Goal: Information Seeking & Learning: Learn about a topic

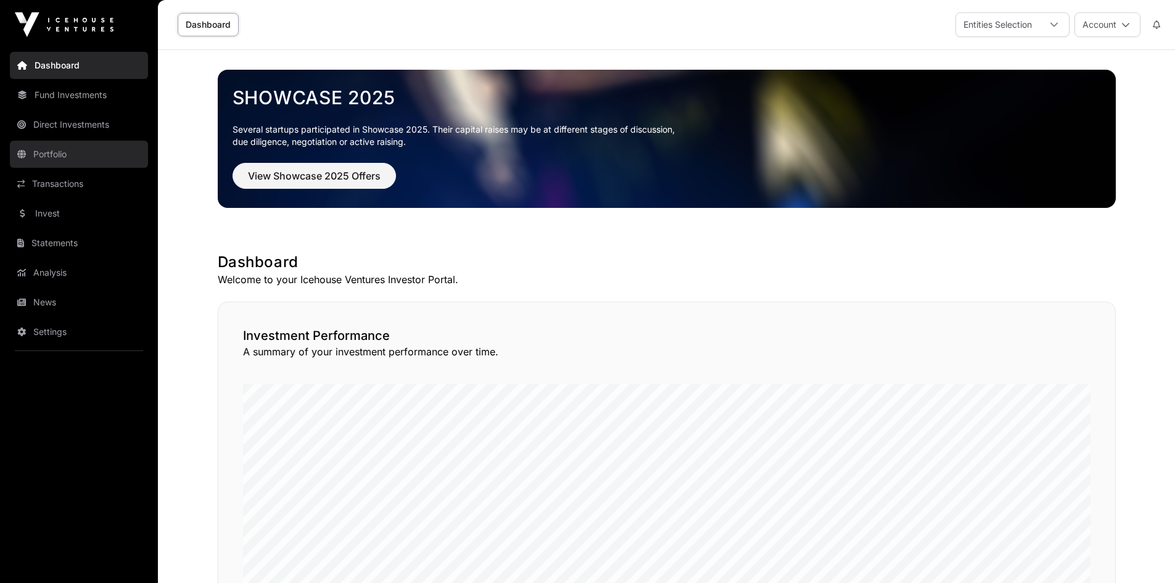
click at [60, 152] on link "Portfolio" at bounding box center [79, 154] width 138 height 27
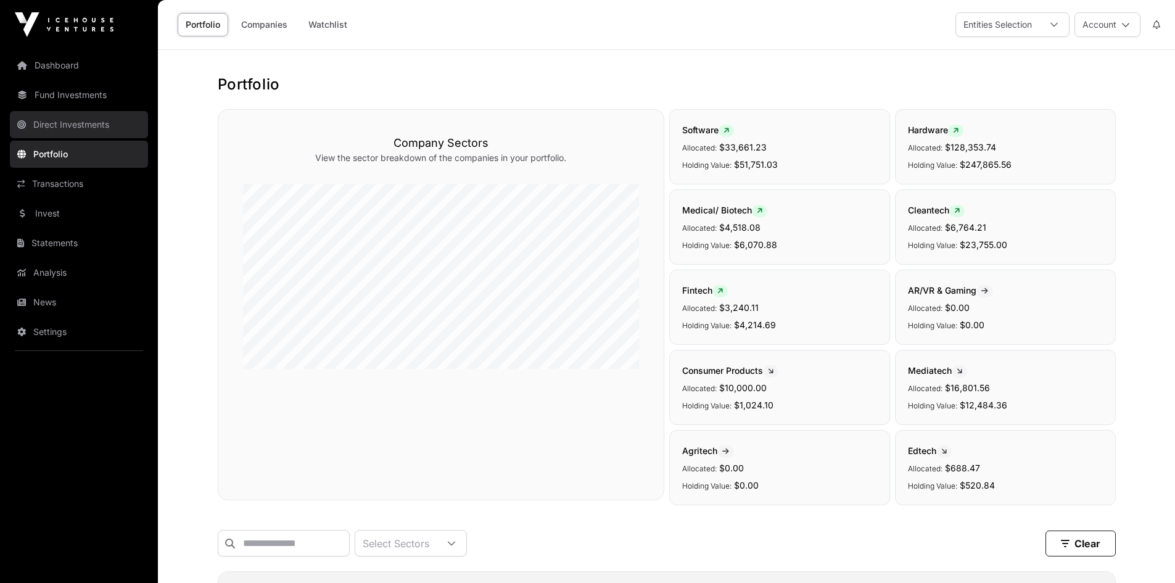
click at [78, 116] on link "Direct Investments" at bounding box center [79, 124] width 138 height 27
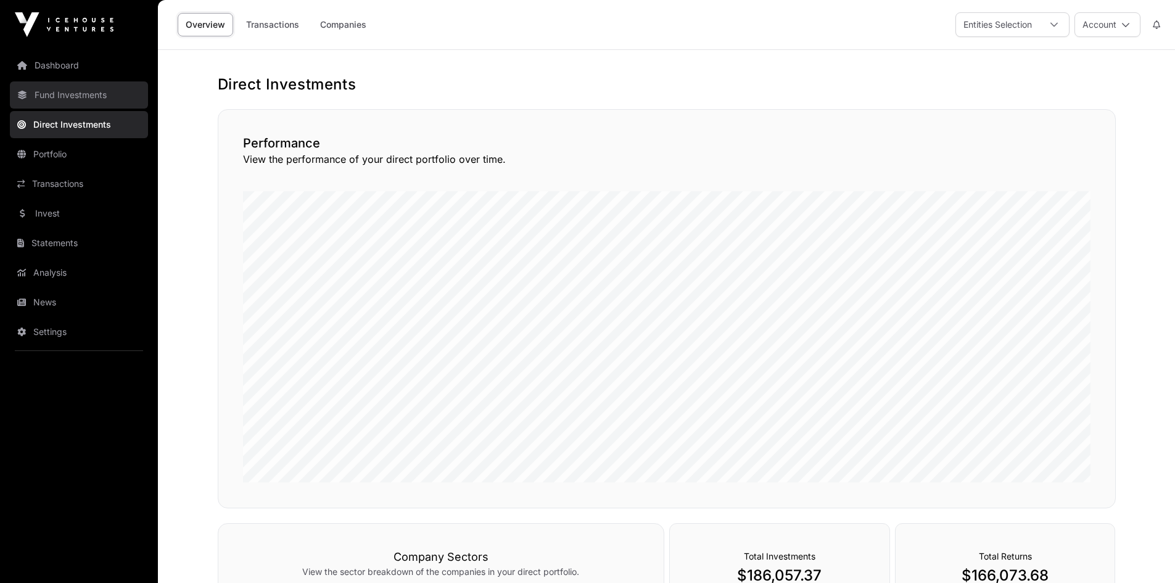
click at [94, 96] on link "Fund Investments" at bounding box center [79, 94] width 138 height 27
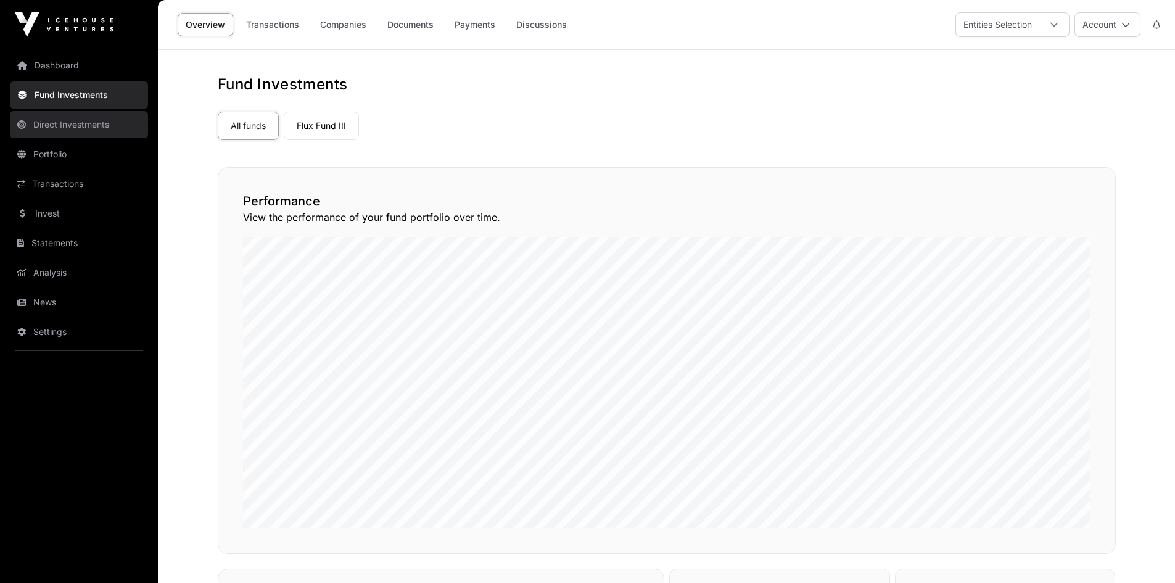
click at [102, 129] on link "Direct Investments" at bounding box center [79, 124] width 138 height 27
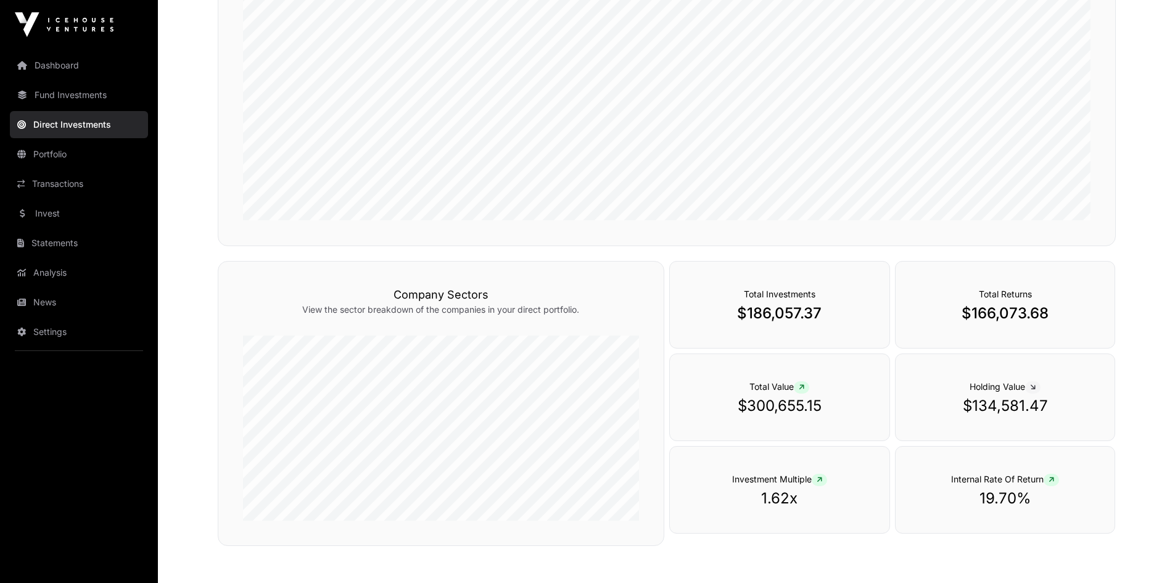
scroll to position [282, 0]
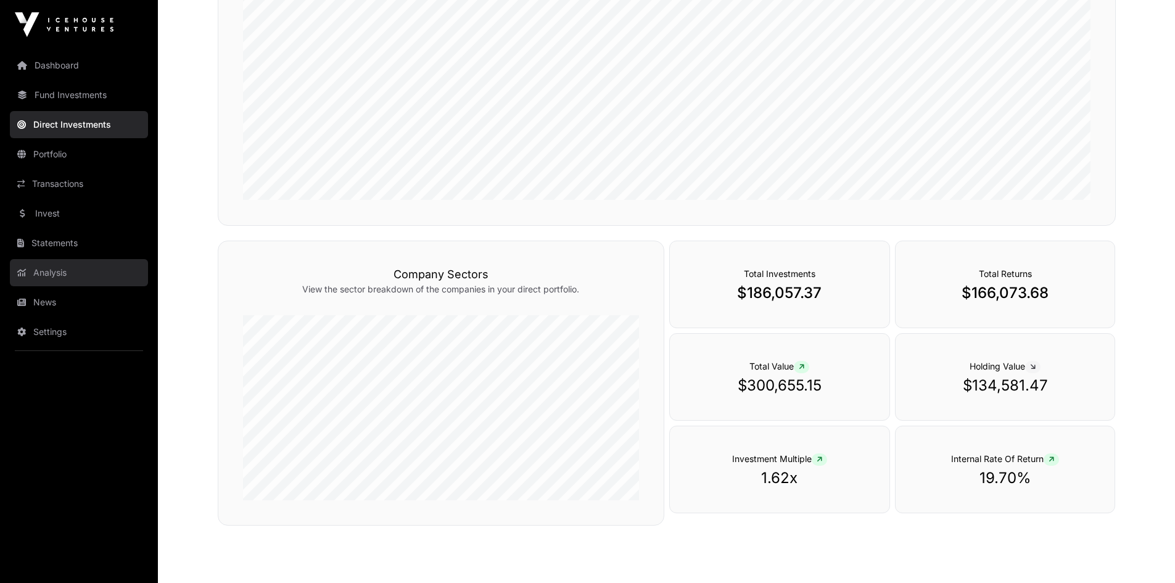
click at [68, 281] on link "Analysis" at bounding box center [79, 272] width 138 height 27
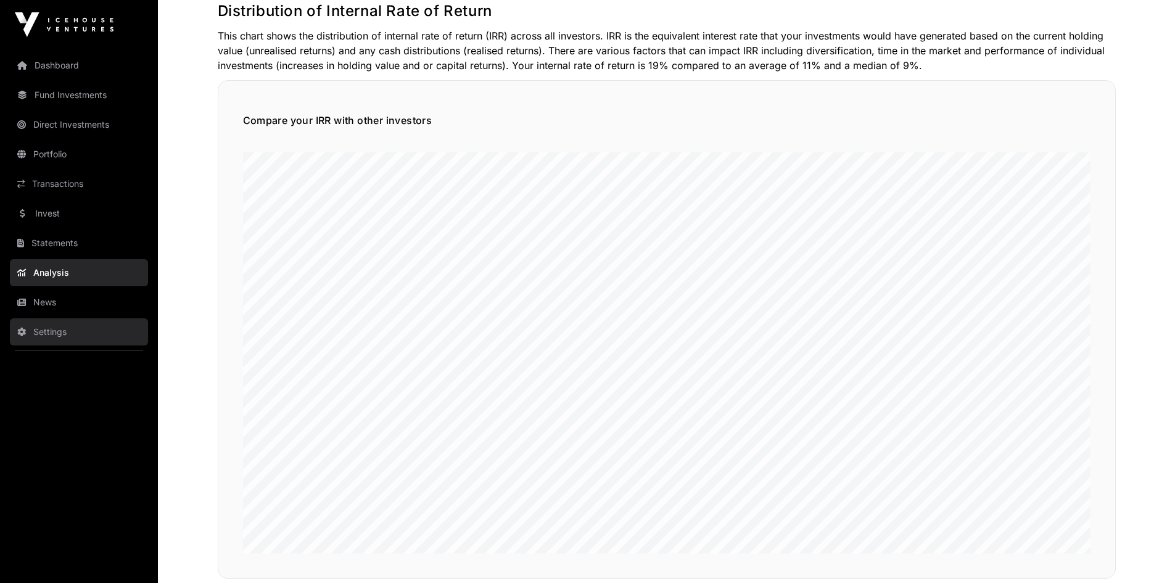
scroll to position [80, 0]
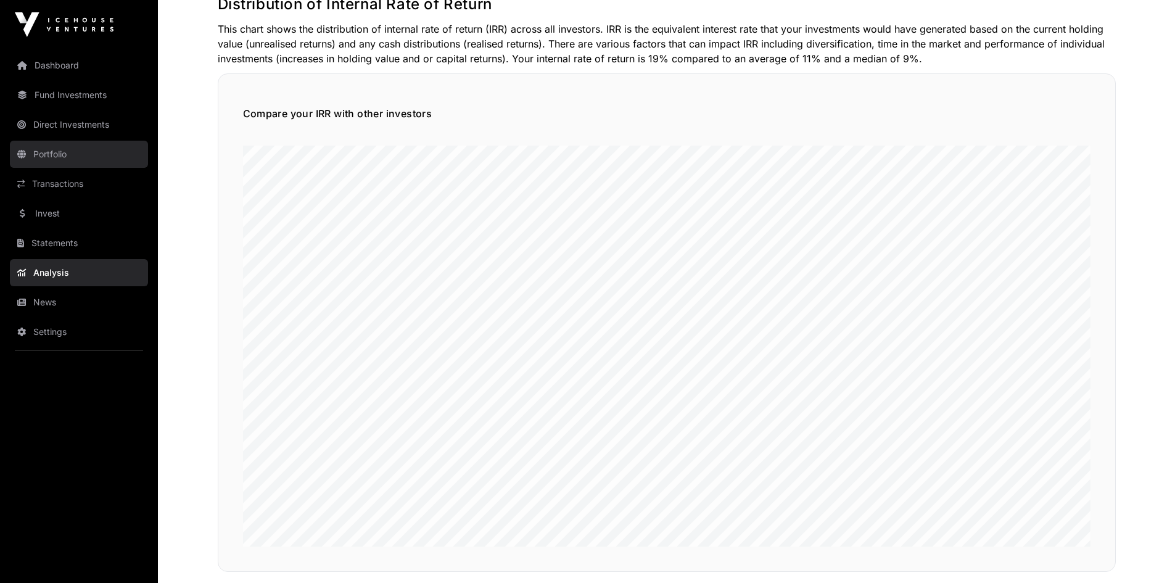
click at [55, 155] on link "Portfolio" at bounding box center [79, 154] width 138 height 27
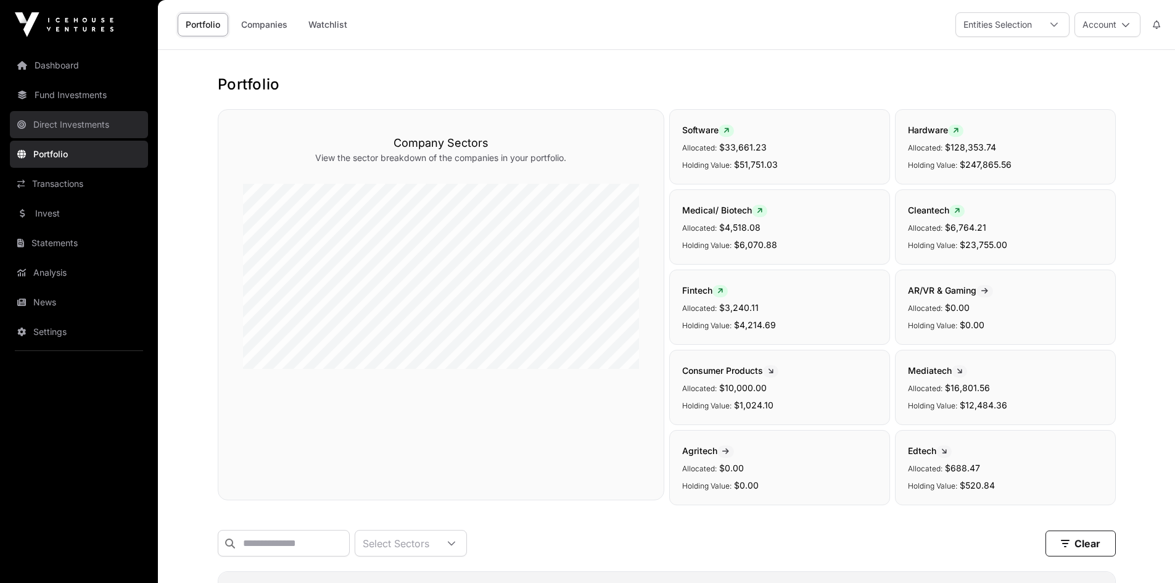
click at [77, 120] on link "Direct Investments" at bounding box center [79, 124] width 138 height 27
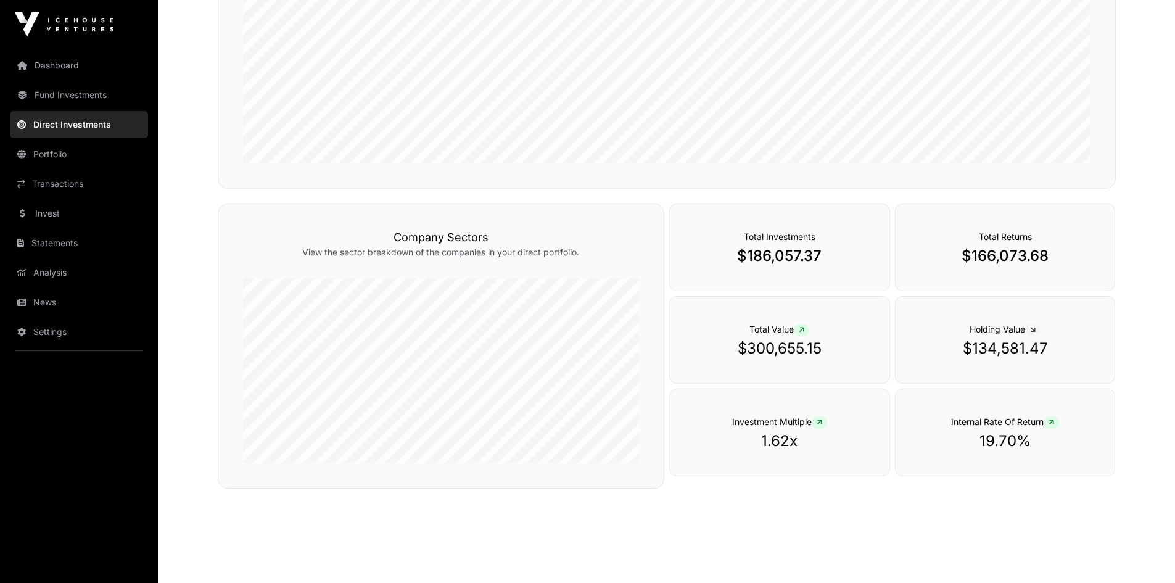
scroll to position [320, 0]
click at [52, 153] on link "Portfolio" at bounding box center [79, 154] width 138 height 27
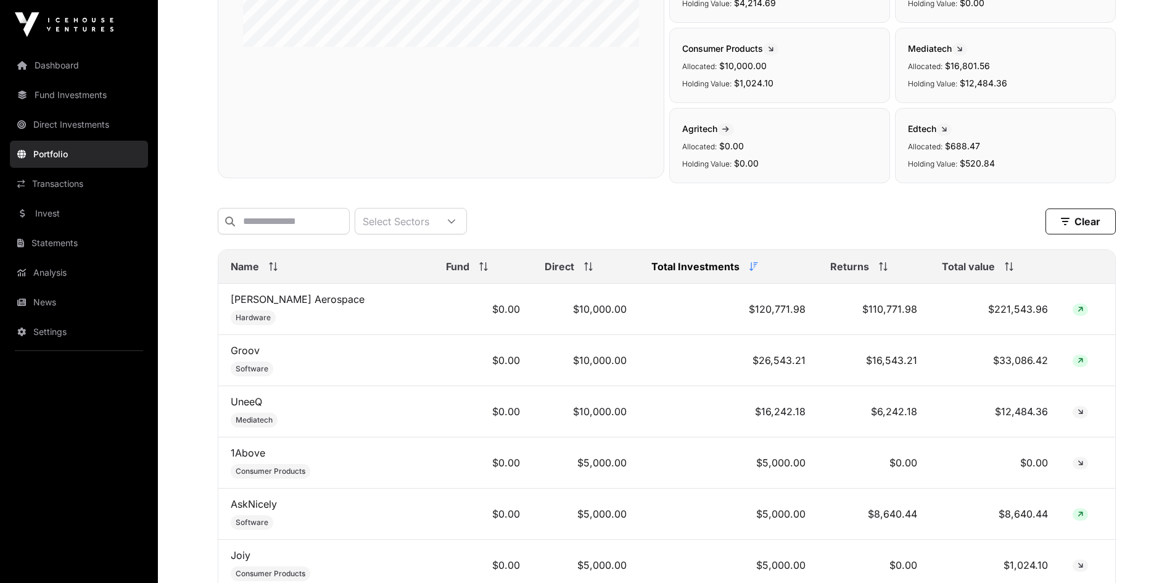
scroll to position [309, 0]
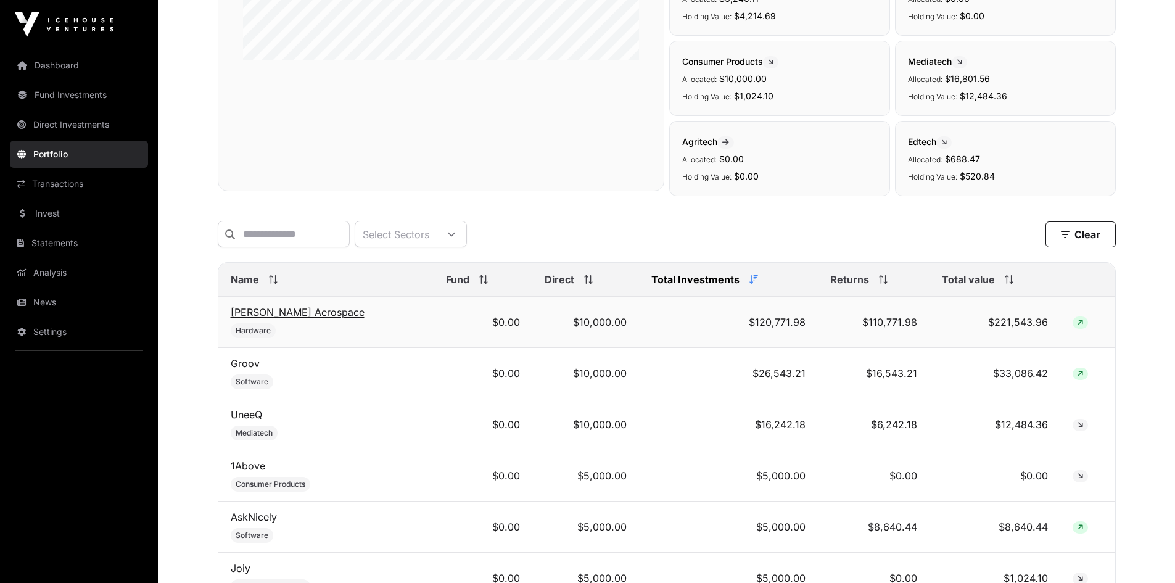
click at [264, 318] on link "[PERSON_NAME] Aerospace" at bounding box center [298, 312] width 134 height 12
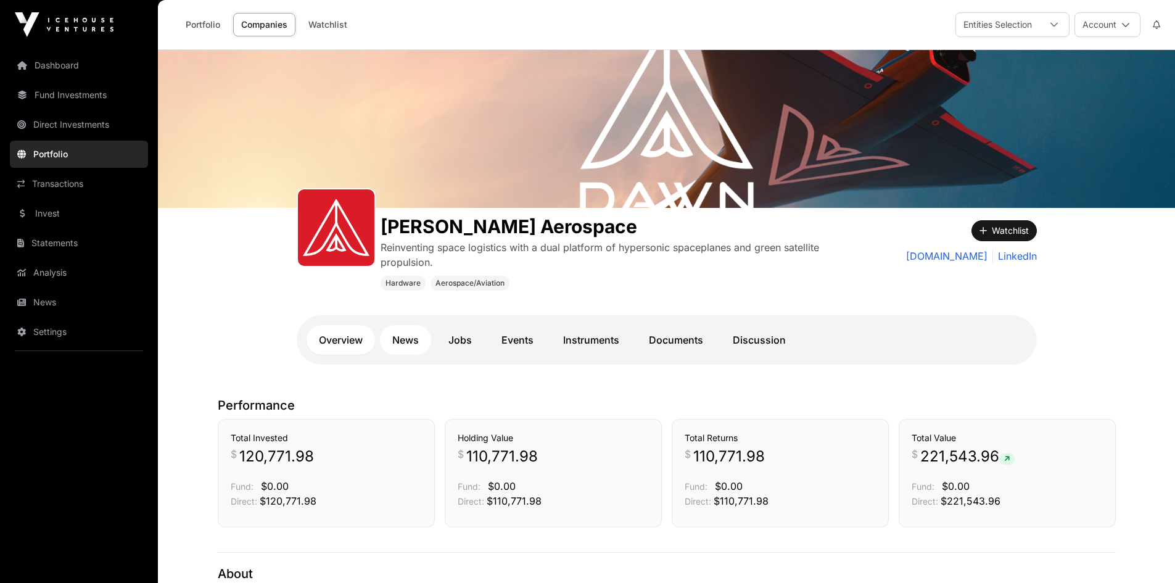
click at [412, 337] on link "News" at bounding box center [405, 340] width 51 height 30
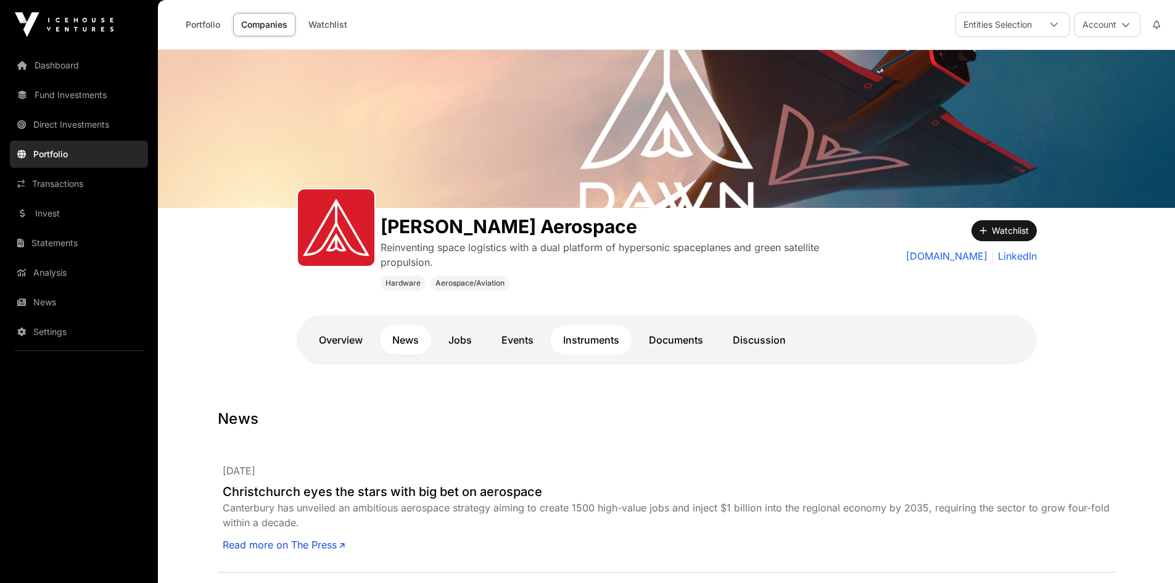
click at [591, 345] on link "Instruments" at bounding box center [591, 340] width 81 height 30
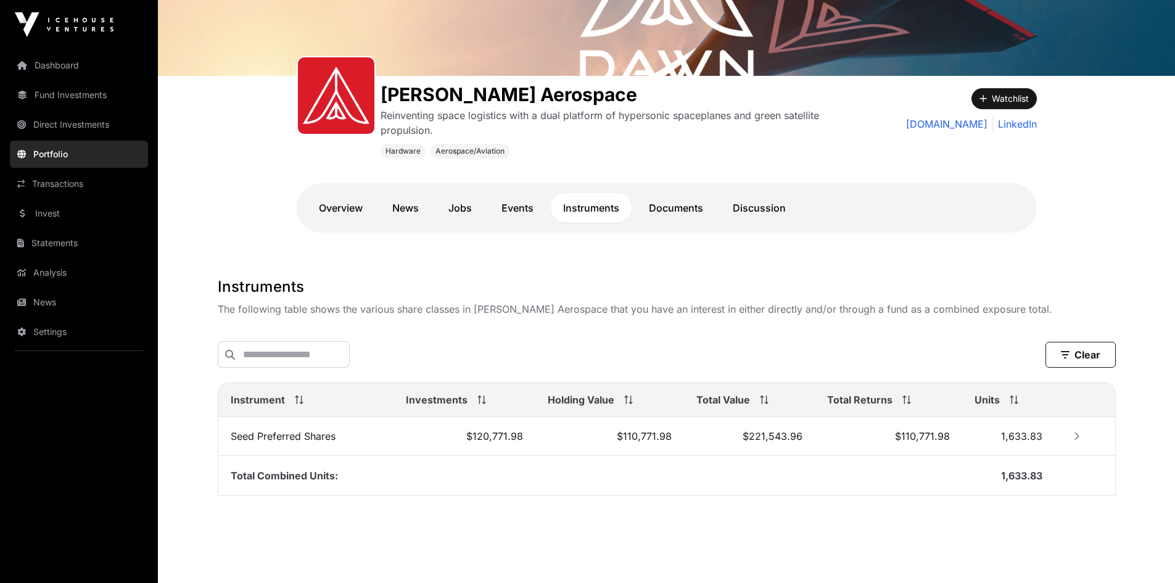
scroll to position [145, 0]
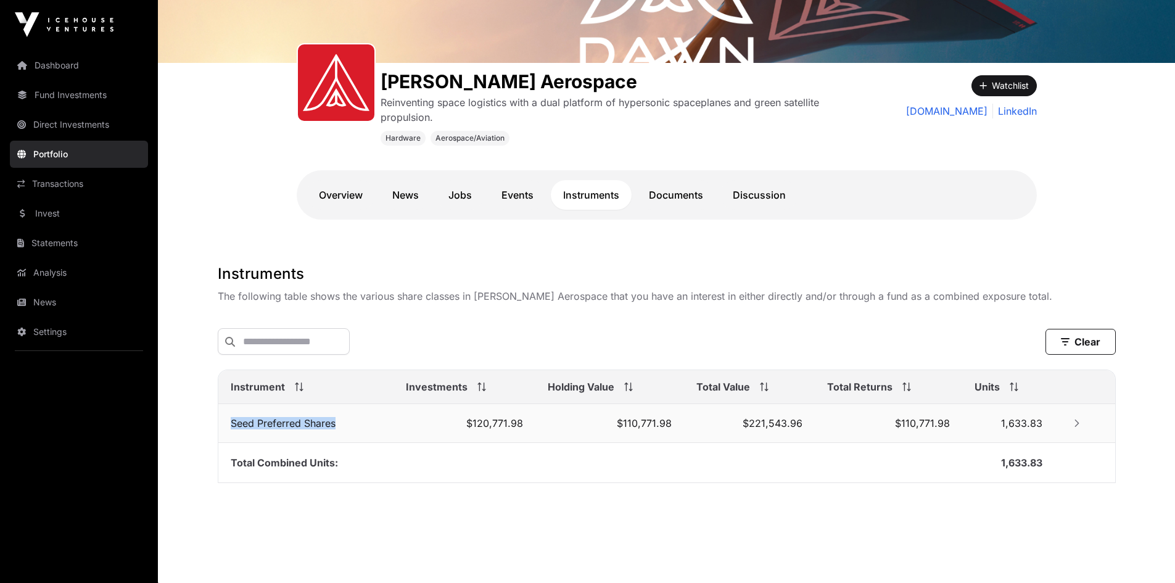
drag, startPoint x: 218, startPoint y: 427, endPoint x: 370, endPoint y: 432, distance: 151.8
click at [370, 432] on td "Seed Preferred Shares" at bounding box center [305, 423] width 175 height 39
copy td "Seed Preferred Shares"
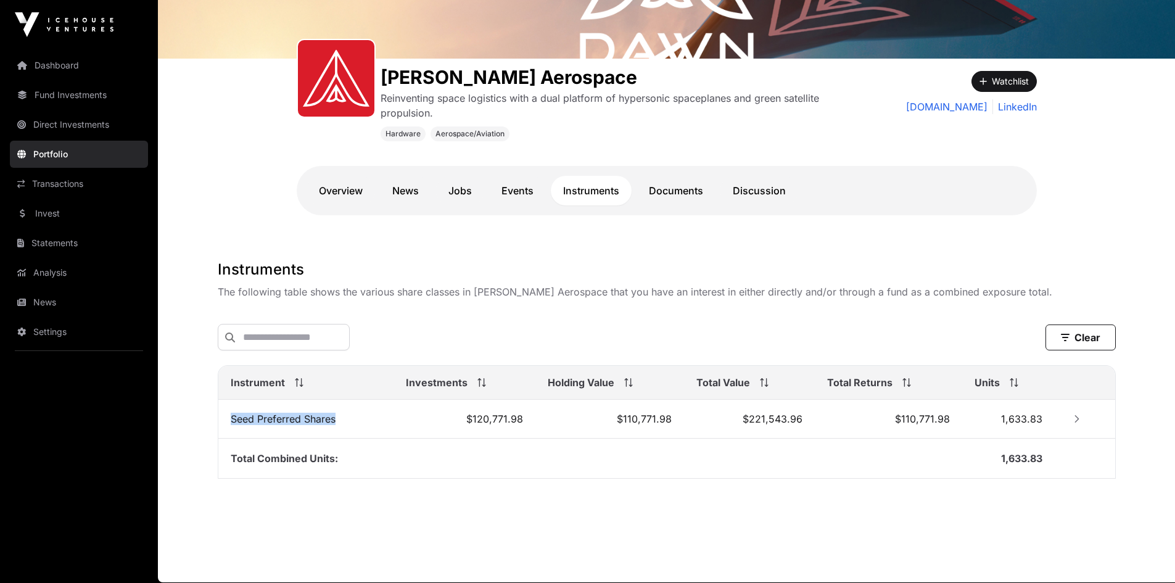
scroll to position [150, 0]
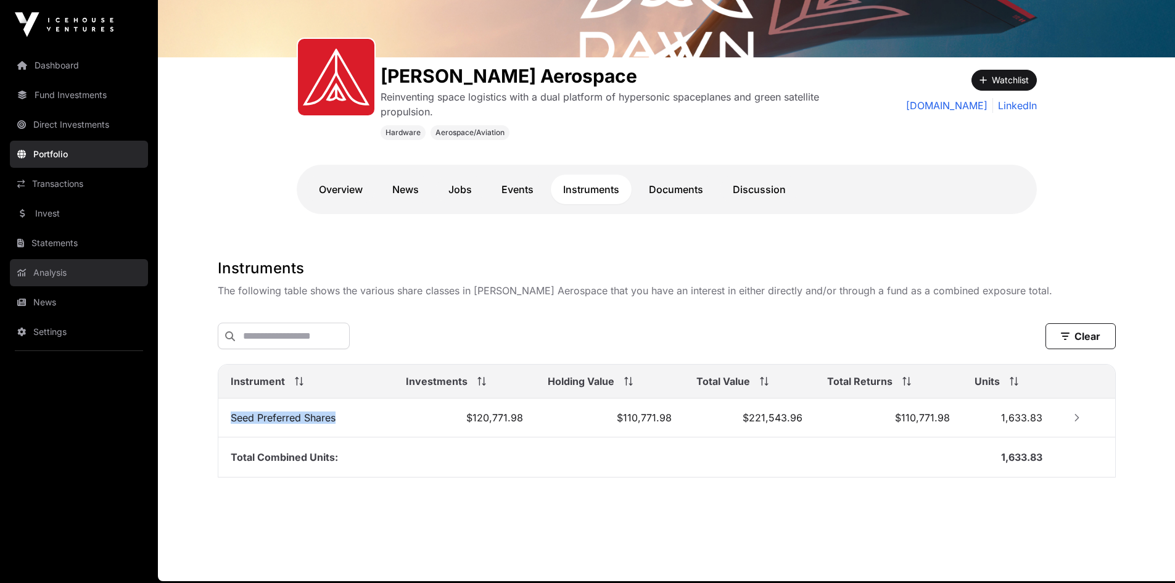
click at [38, 265] on link "Analysis" at bounding box center [79, 272] width 138 height 27
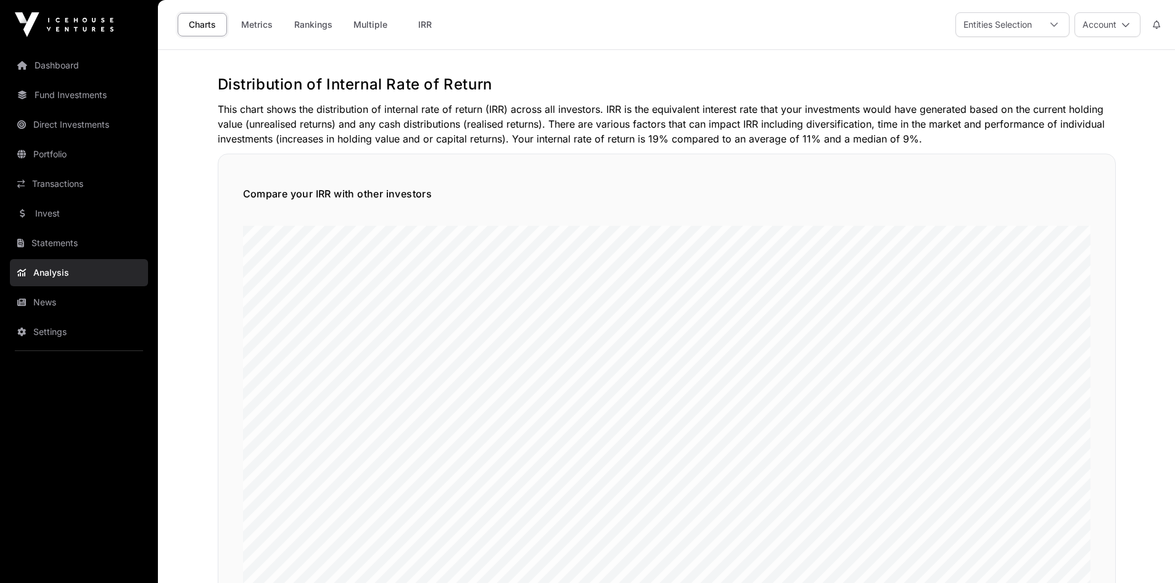
click at [56, 60] on link "Dashboard" at bounding box center [79, 65] width 138 height 27
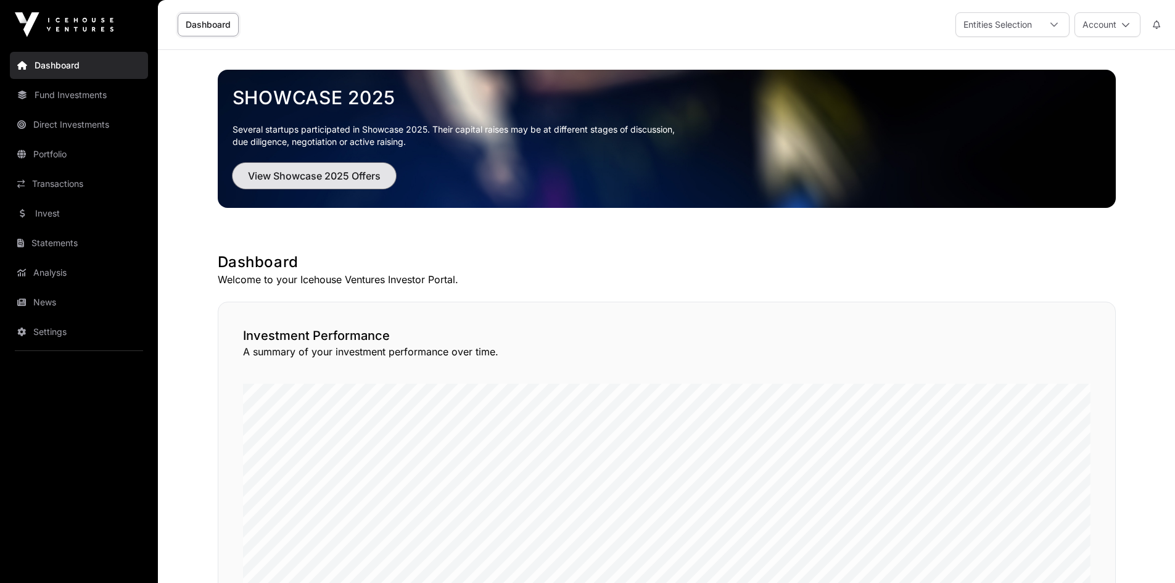
click at [314, 180] on span "View Showcase 2025 Offers" at bounding box center [314, 175] width 133 height 15
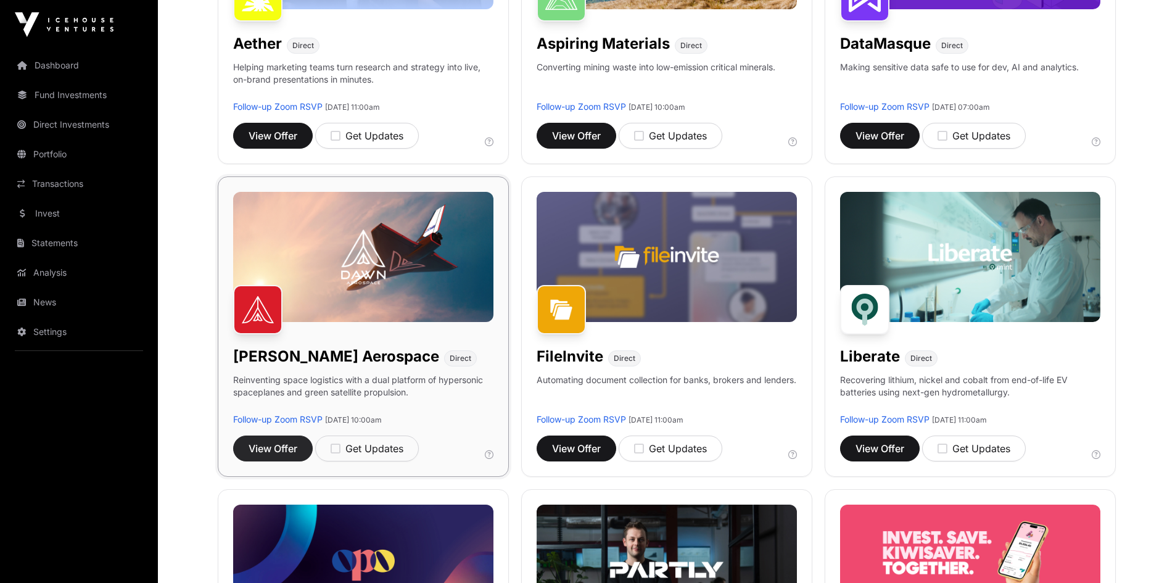
scroll to position [342, 0]
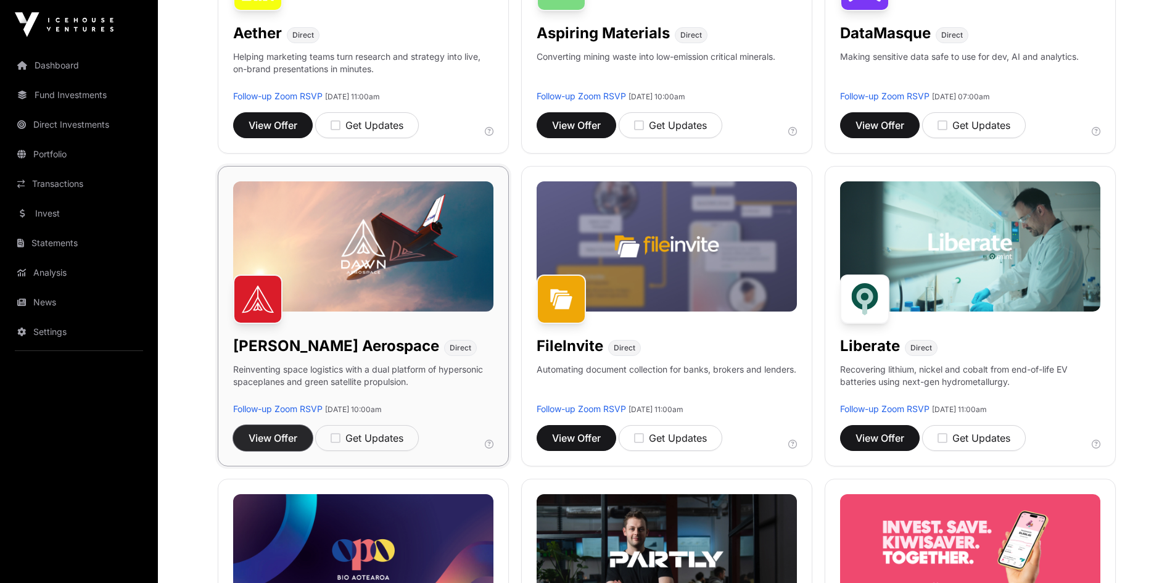
click at [275, 430] on span "View Offer" at bounding box center [272, 437] width 49 height 15
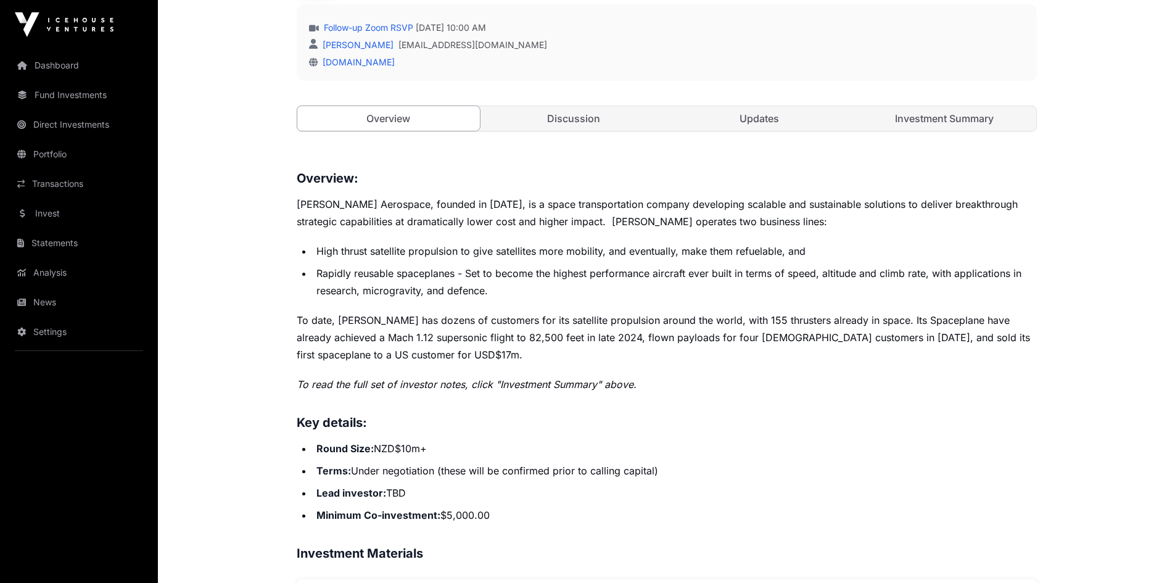
scroll to position [358, 0]
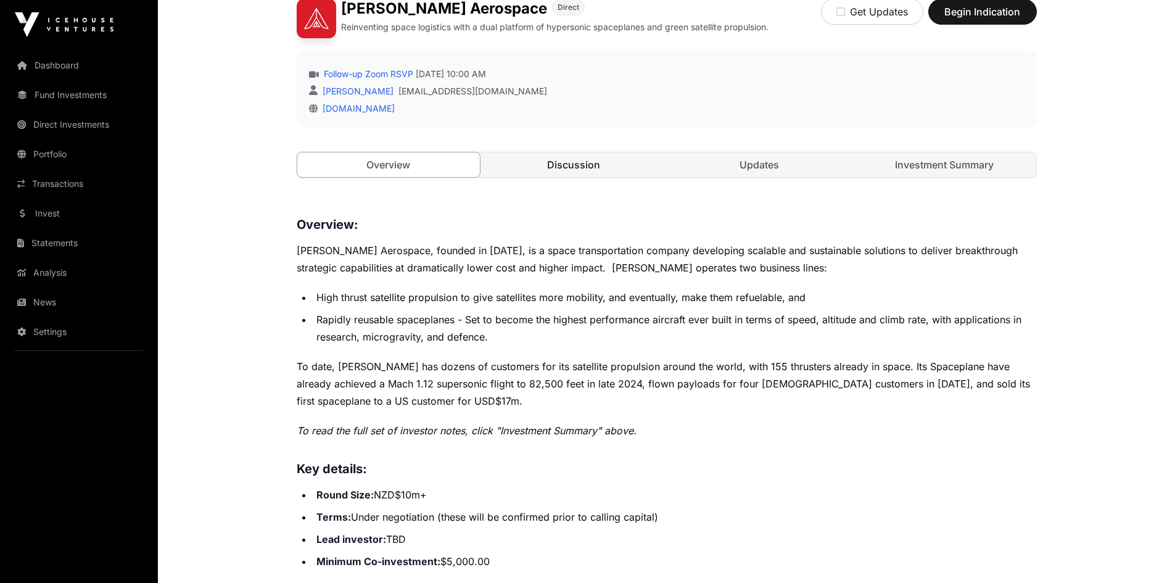
click at [601, 168] on link "Discussion" at bounding box center [573, 164] width 183 height 25
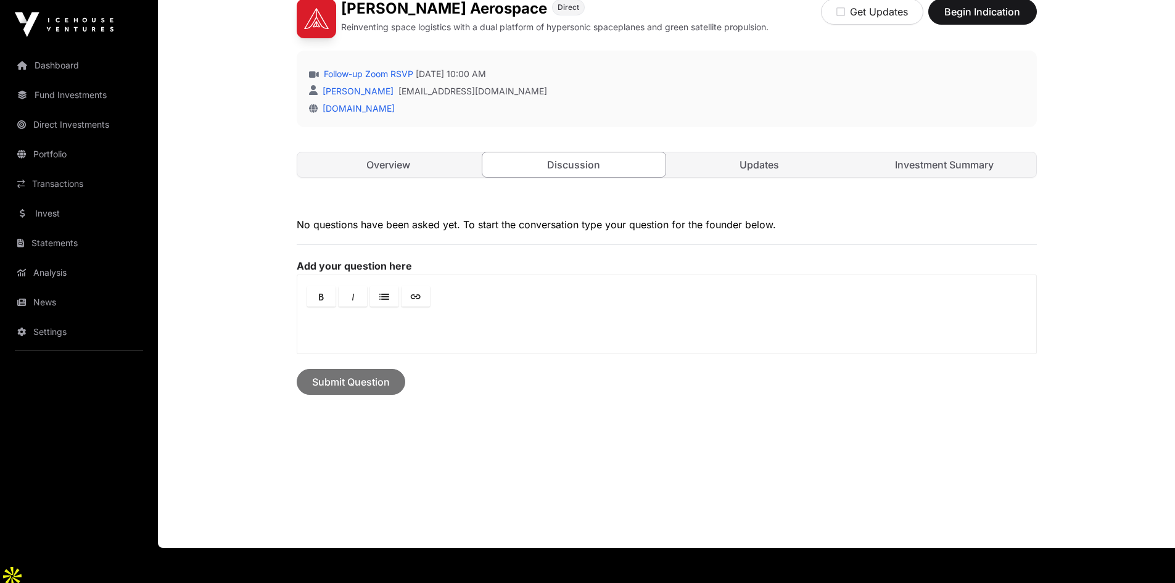
scroll to position [323, 0]
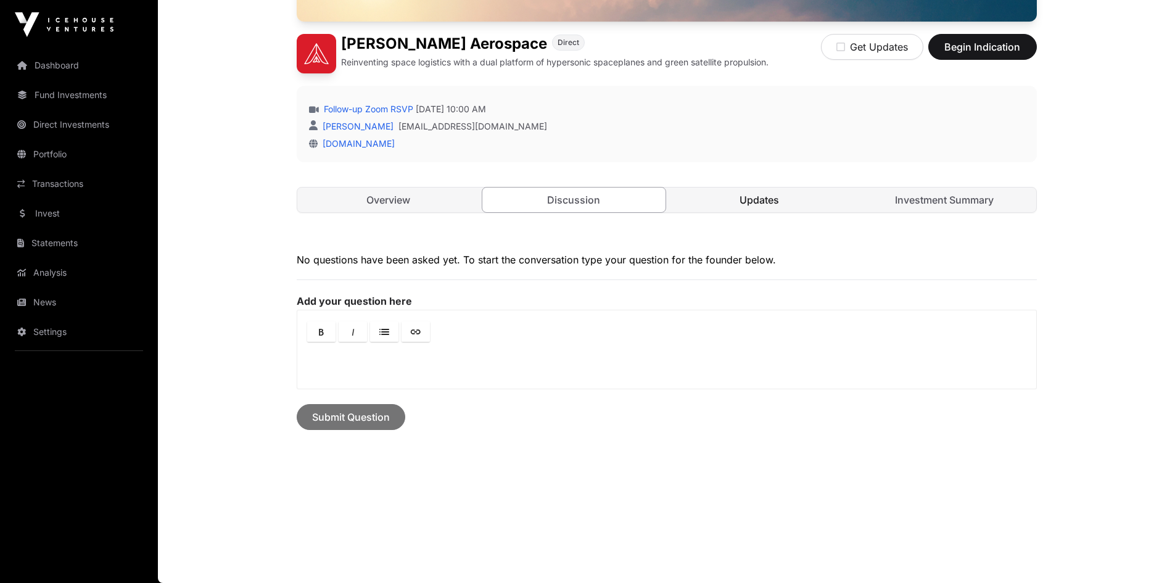
click at [751, 192] on link "Updates" at bounding box center [759, 199] width 183 height 25
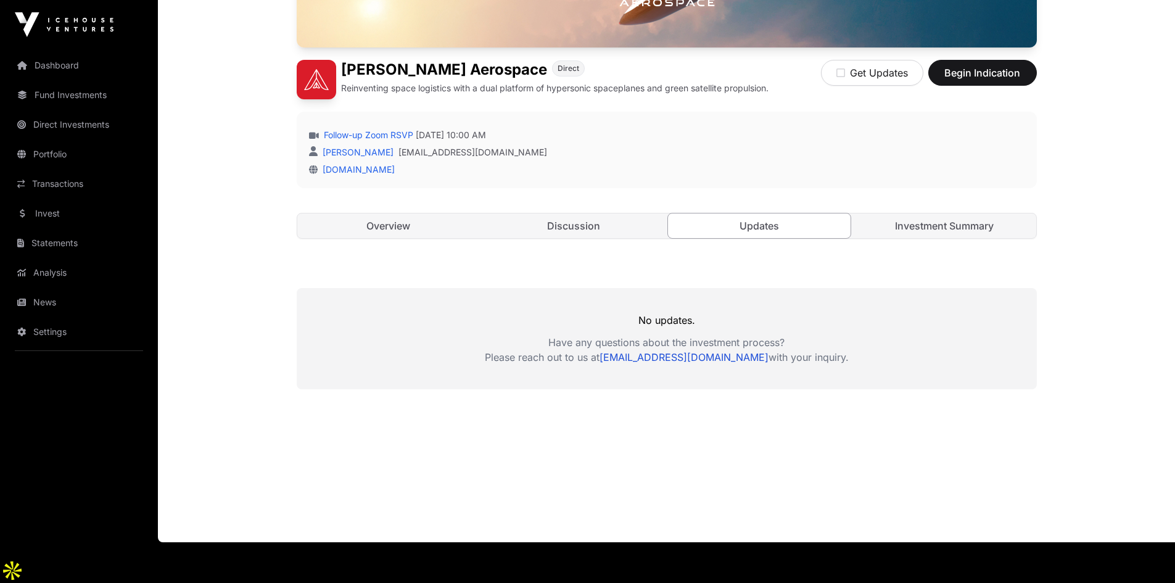
scroll to position [256, 0]
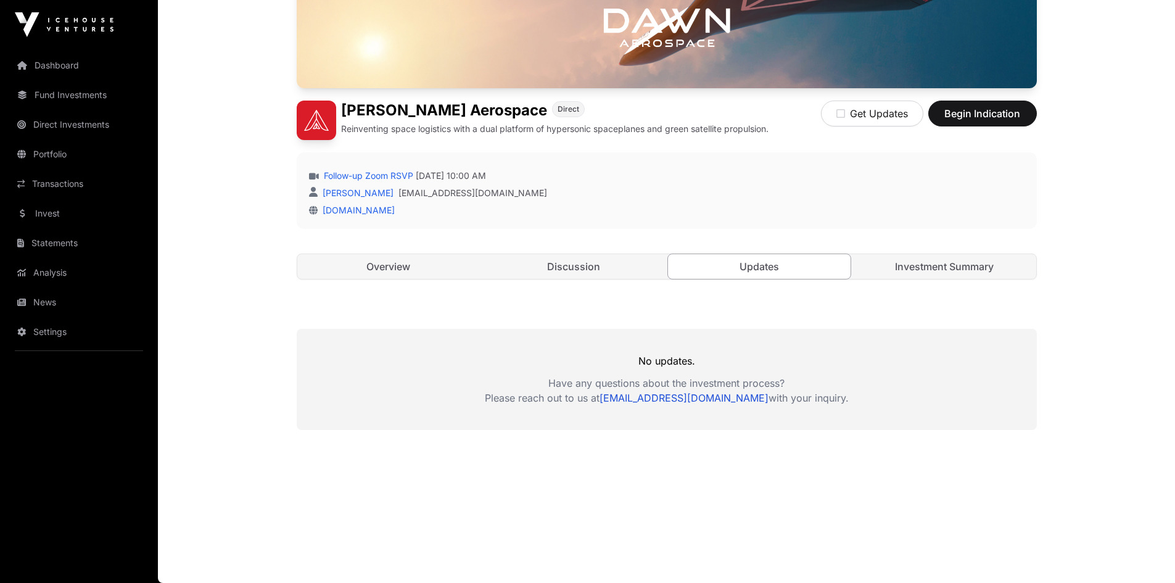
click at [939, 244] on div "Open [PERSON_NAME] Aerospace Direct Reinventing space logistics with a dual pla…" at bounding box center [667, 77] width 740 height 453
click at [930, 265] on link "Investment Summary" at bounding box center [944, 266] width 183 height 25
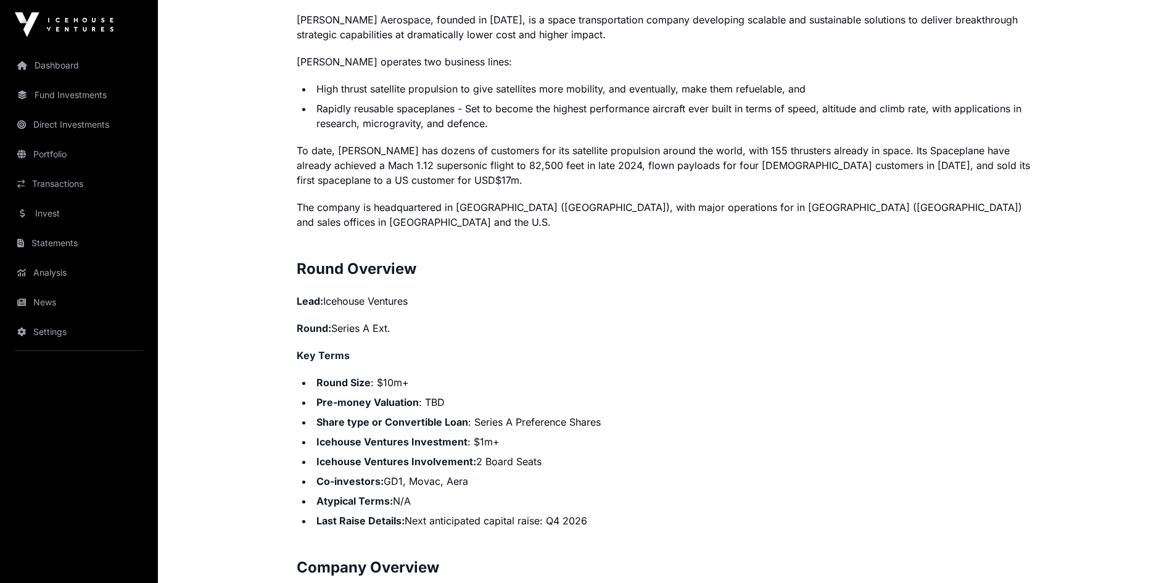
scroll to position [948, 0]
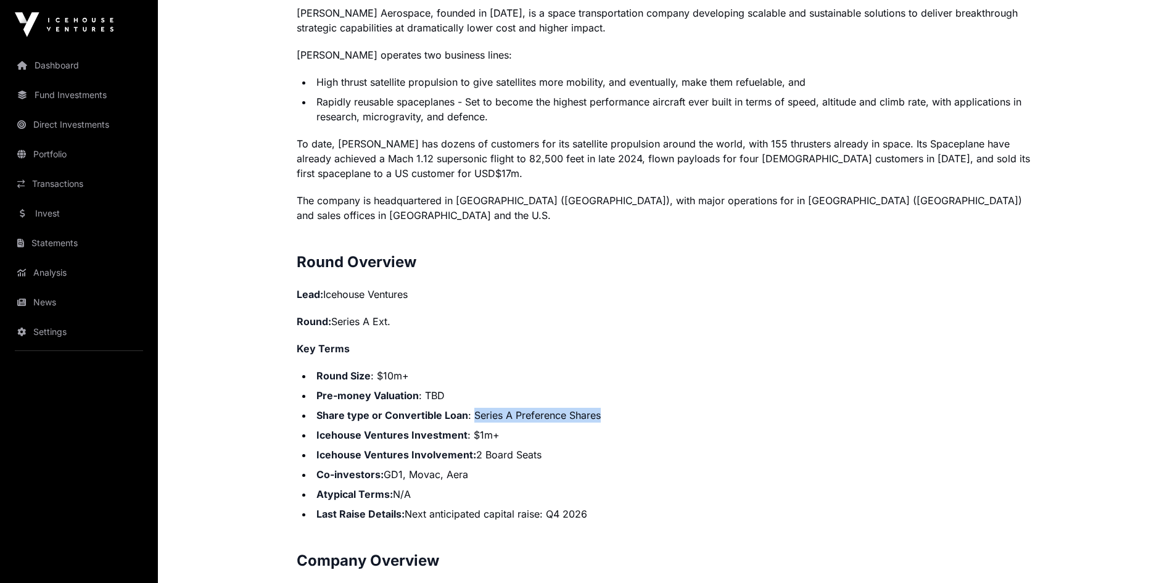
drag, startPoint x: 473, startPoint y: 397, endPoint x: 648, endPoint y: 399, distance: 175.1
click at [648, 408] on li "Share type or Convertible Loan : Series A Preference Shares" at bounding box center [675, 415] width 724 height 15
drag, startPoint x: 602, startPoint y: 498, endPoint x: 265, endPoint y: 491, distance: 338.0
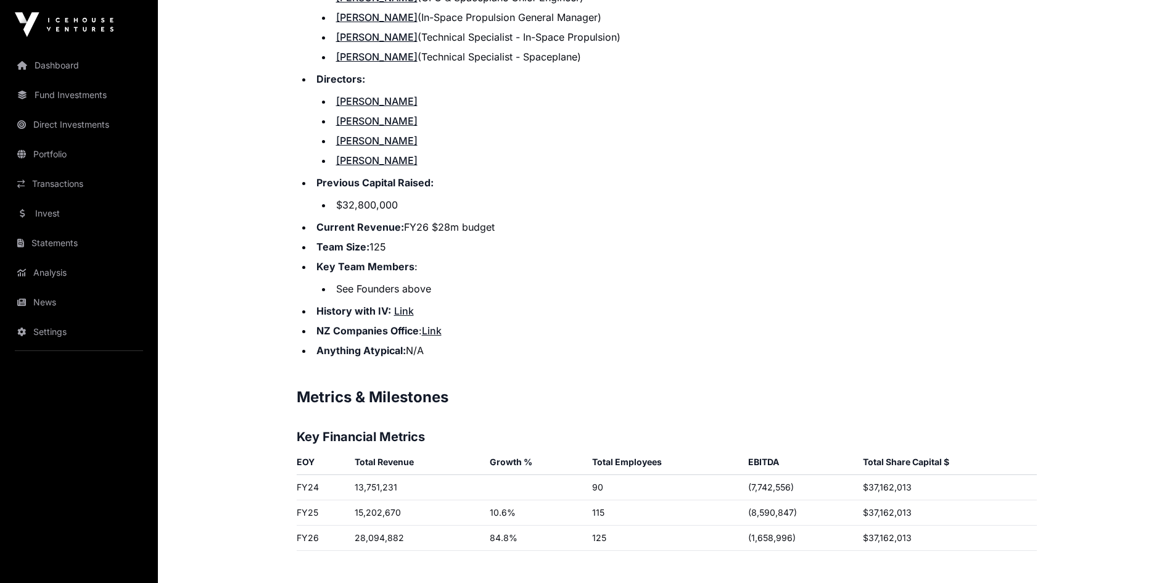
scroll to position [1627, 0]
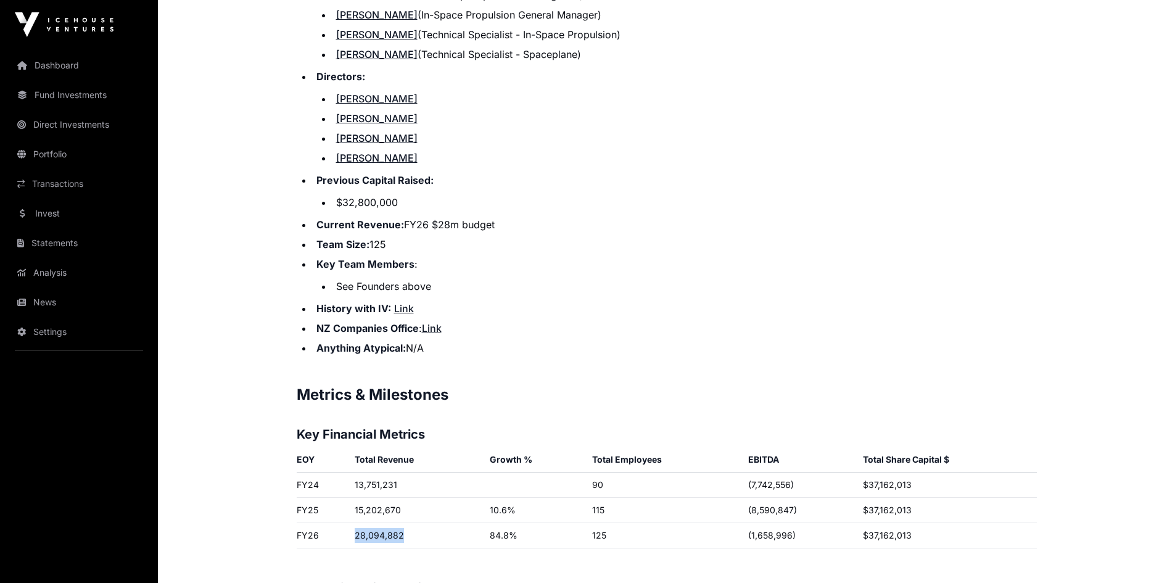
drag, startPoint x: 350, startPoint y: 519, endPoint x: 427, endPoint y: 527, distance: 76.8
click at [427, 527] on td "28,094,882" at bounding box center [417, 535] width 135 height 25
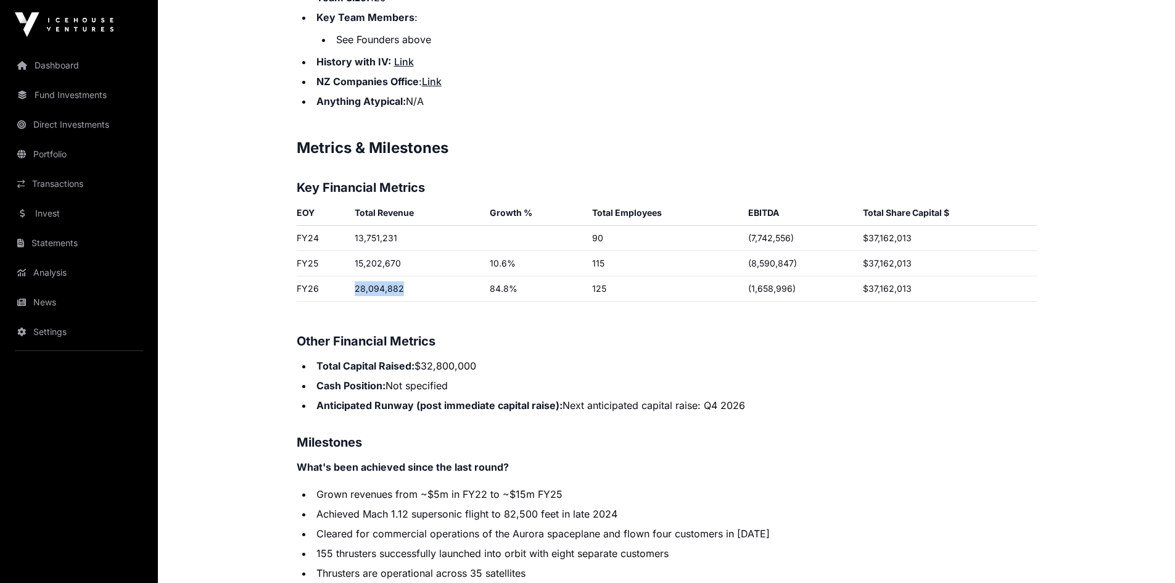
scroll to position [1876, 0]
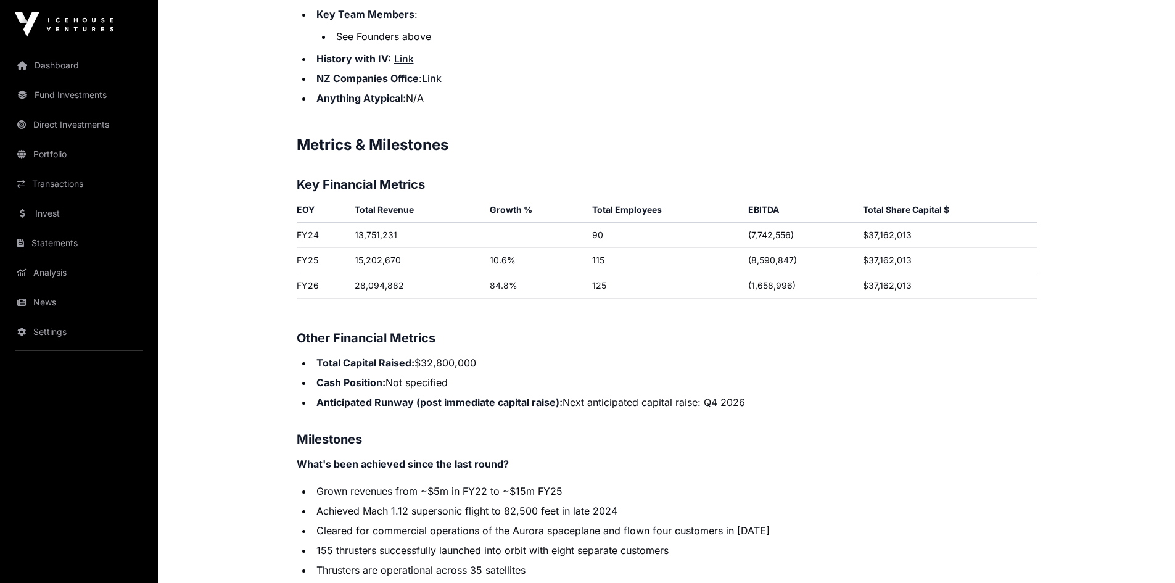
click at [532, 483] on li "Grown revenues from ~$5m in FY22 to ~$15m FY25" at bounding box center [675, 490] width 724 height 15
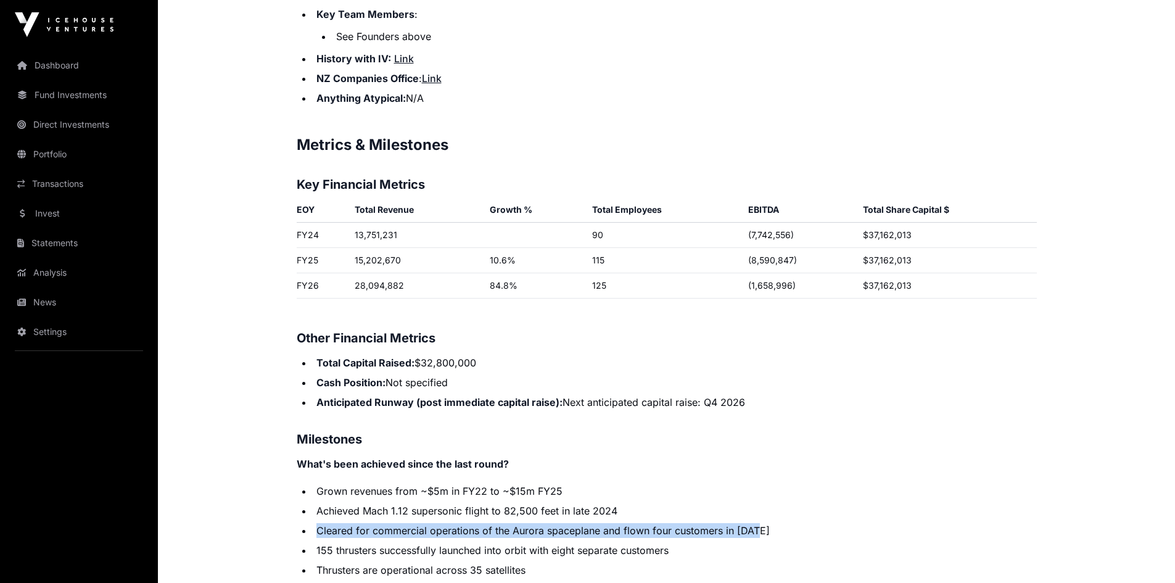
drag, startPoint x: 316, startPoint y: 519, endPoint x: 809, endPoint y: 509, distance: 493.4
click at [809, 523] on li "Cleared for commercial operations of the Aurora spaceplane and flown four custo…" at bounding box center [675, 530] width 724 height 15
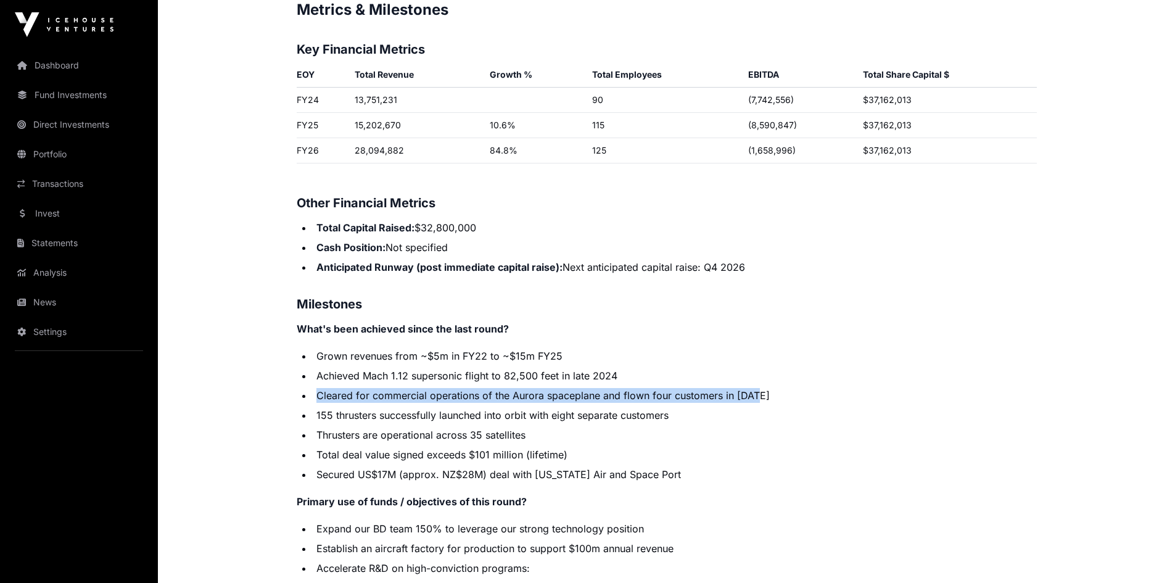
scroll to position [2019, 0]
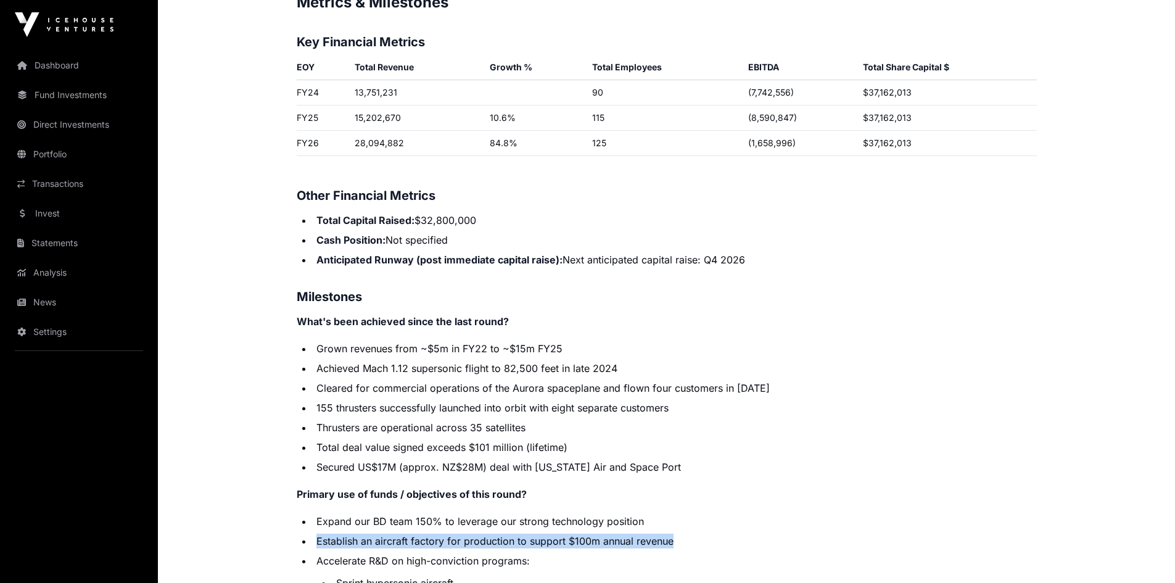
drag, startPoint x: 313, startPoint y: 530, endPoint x: 707, endPoint y: 528, distance: 394.0
click at [707, 533] on li "Establish an aircraft factory for production to support $100m annual revenue" at bounding box center [675, 540] width 724 height 15
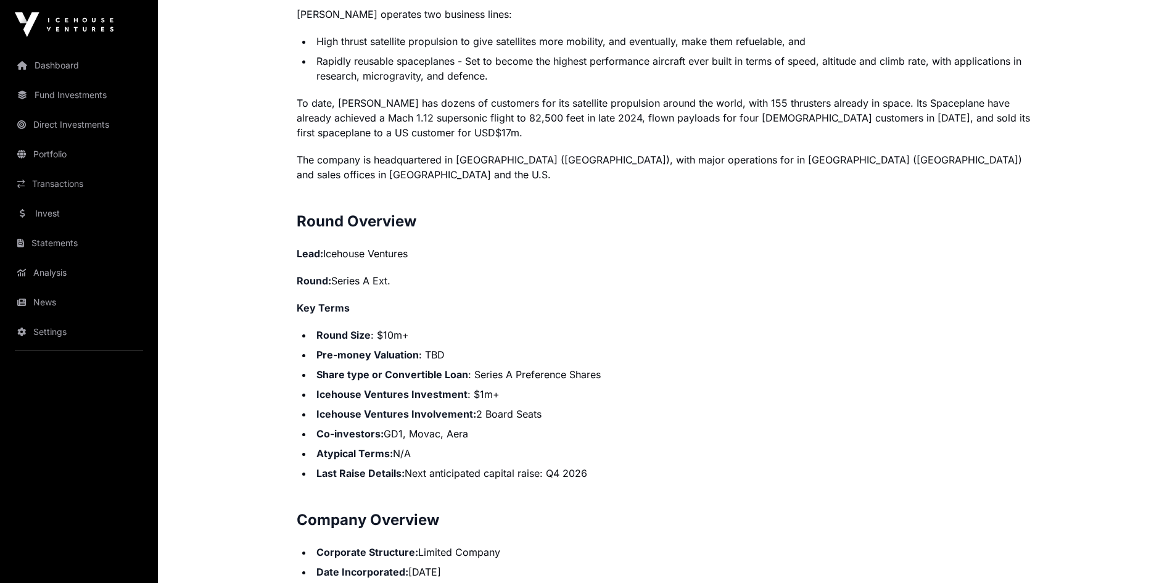
scroll to position [987, 0]
click at [435, 389] on strong "Icehouse Ventures Investment" at bounding box center [391, 395] width 151 height 12
click at [749, 388] on li "Icehouse Ventures Investment : $1m+" at bounding box center [675, 395] width 724 height 15
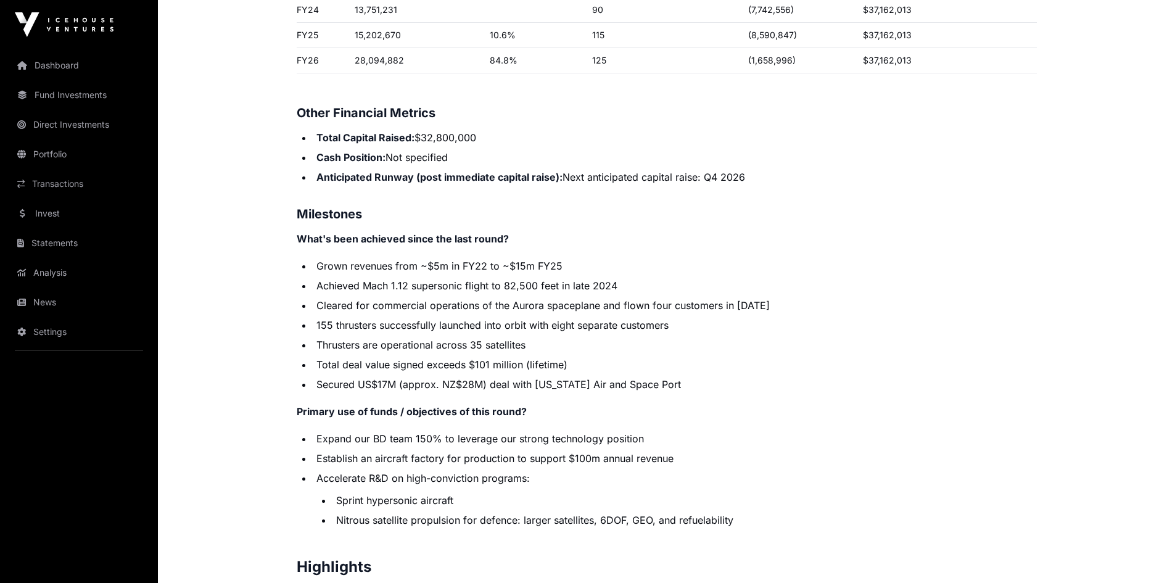
scroll to position [2136, 0]
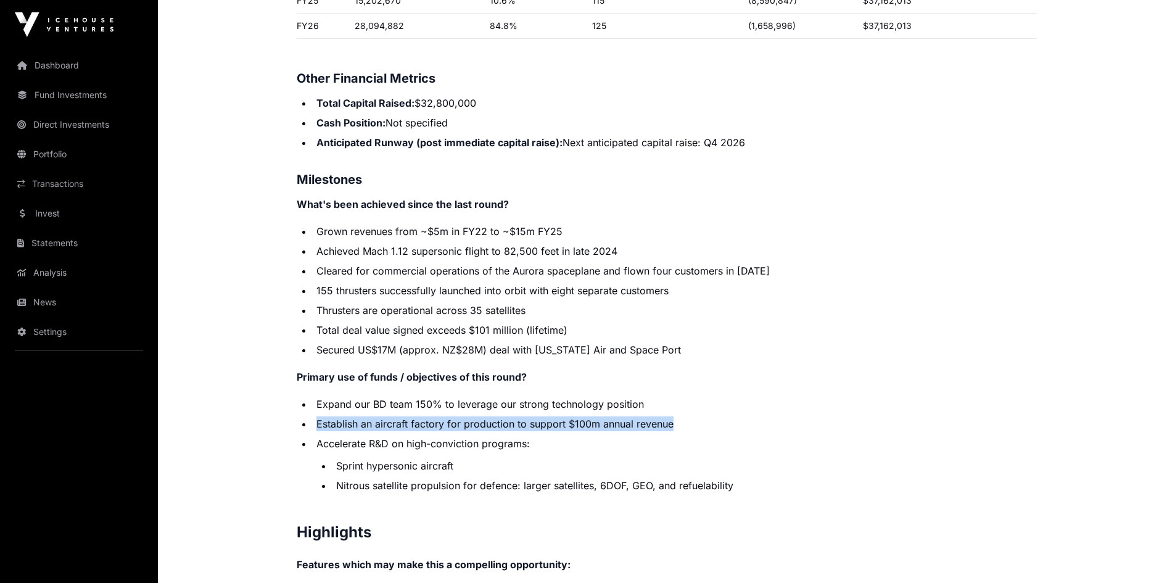
drag, startPoint x: 313, startPoint y: 407, endPoint x: 762, endPoint y: 408, distance: 448.9
click at [762, 416] on li "Establish an aircraft factory for production to support $100m annual revenue" at bounding box center [675, 423] width 724 height 15
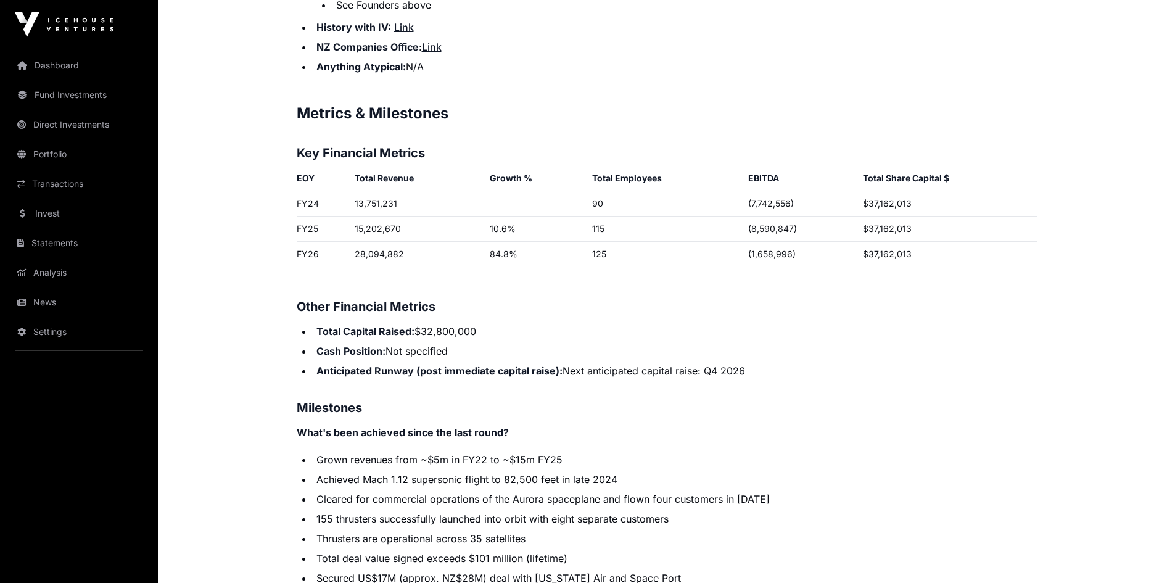
scroll to position [1845, 0]
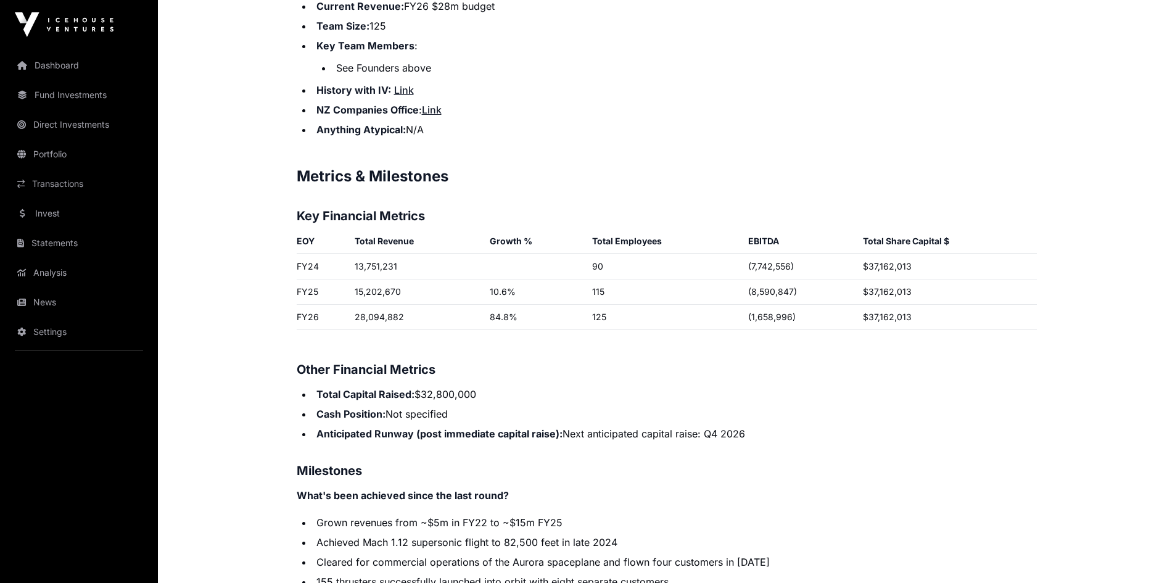
drag, startPoint x: 563, startPoint y: 419, endPoint x: 781, endPoint y: 421, distance: 218.3
click at [780, 426] on li "Anticipated Runway (post immediate capital raise): Next anticipated capital rai…" at bounding box center [675, 433] width 724 height 15
click at [588, 434] on p "Contents Introduction Round Overview Company Overview Metrics & Milestones High…" at bounding box center [667, 106] width 740 height 2420
drag, startPoint x: 566, startPoint y: 418, endPoint x: 744, endPoint y: 418, distance: 177.6
click at [744, 426] on li "Anticipated Runway (post immediate capital raise): Next anticipated capital rai…" at bounding box center [675, 433] width 724 height 15
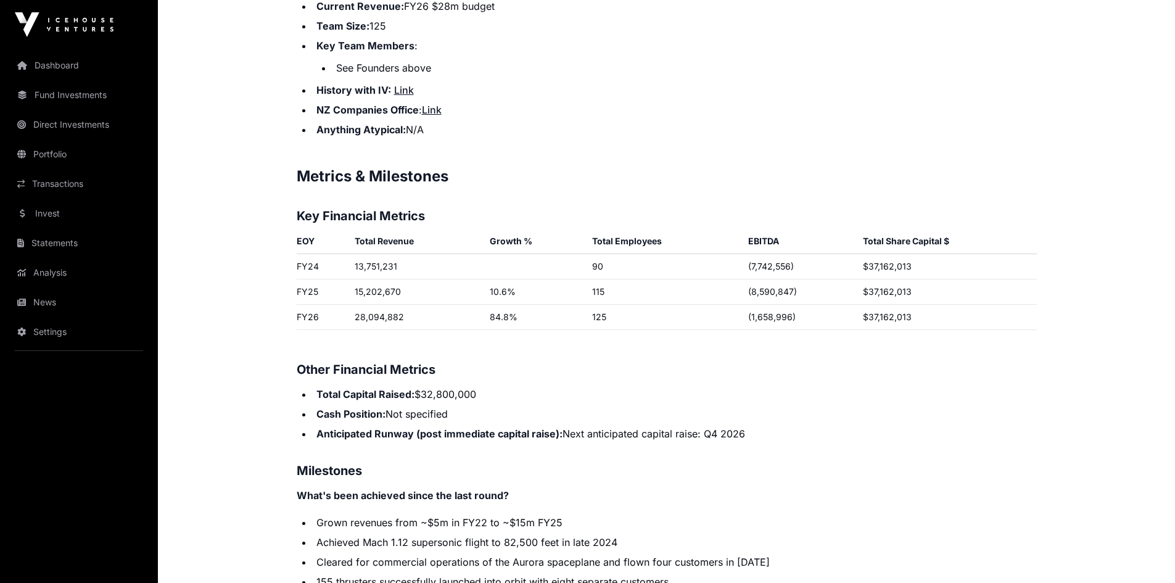
click at [578, 426] on p "Contents Introduction Round Overview Company Overview Metrics & Milestones High…" at bounding box center [667, 106] width 740 height 2420
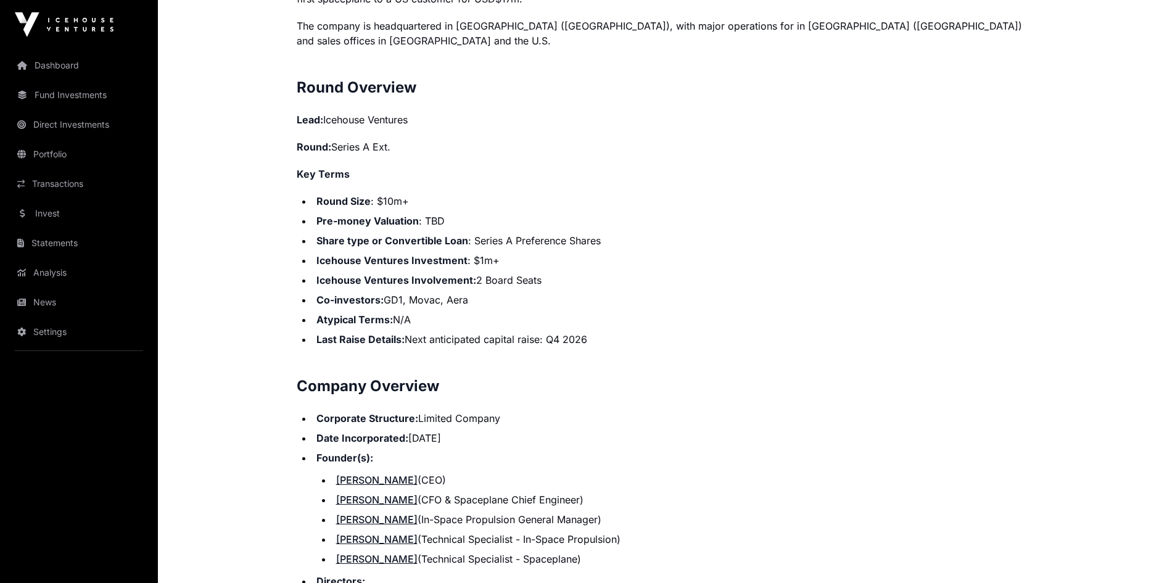
scroll to position [1109, 0]
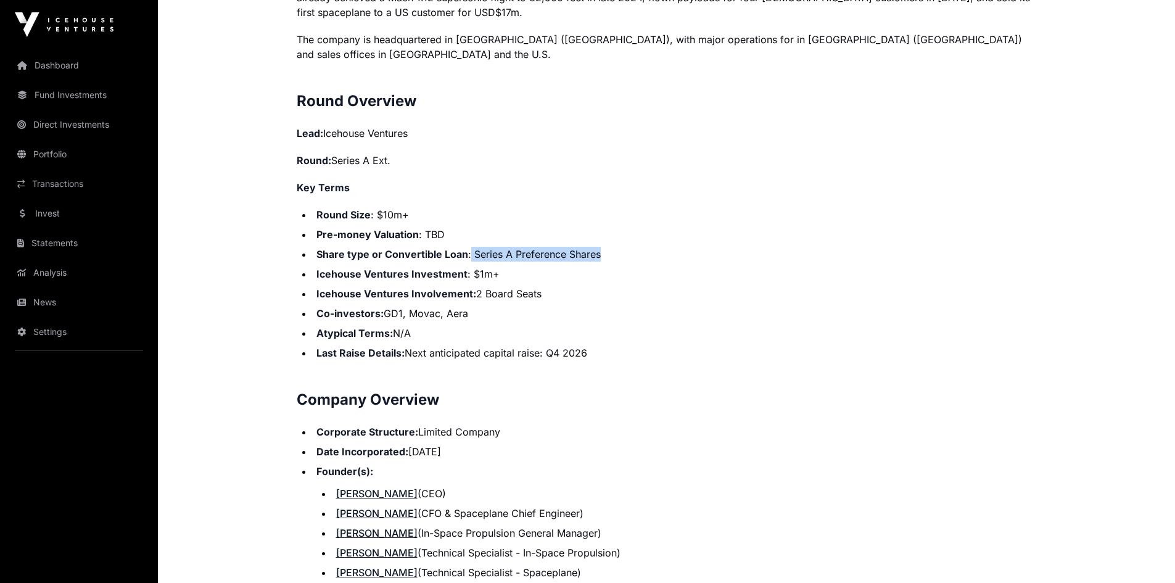
drag, startPoint x: 468, startPoint y: 239, endPoint x: 665, endPoint y: 236, distance: 197.3
click at [665, 247] on li "Share type or Convertible Loan : Series A Preference Shares" at bounding box center [675, 254] width 724 height 15
click at [533, 247] on li "Share type or Convertible Loan : Series A Preference Shares" at bounding box center [675, 254] width 724 height 15
drag, startPoint x: 467, startPoint y: 242, endPoint x: 626, endPoint y: 240, distance: 159.1
click at [626, 247] on li "Share type or Convertible Loan : Series A Preference Shares" at bounding box center [675, 254] width 724 height 15
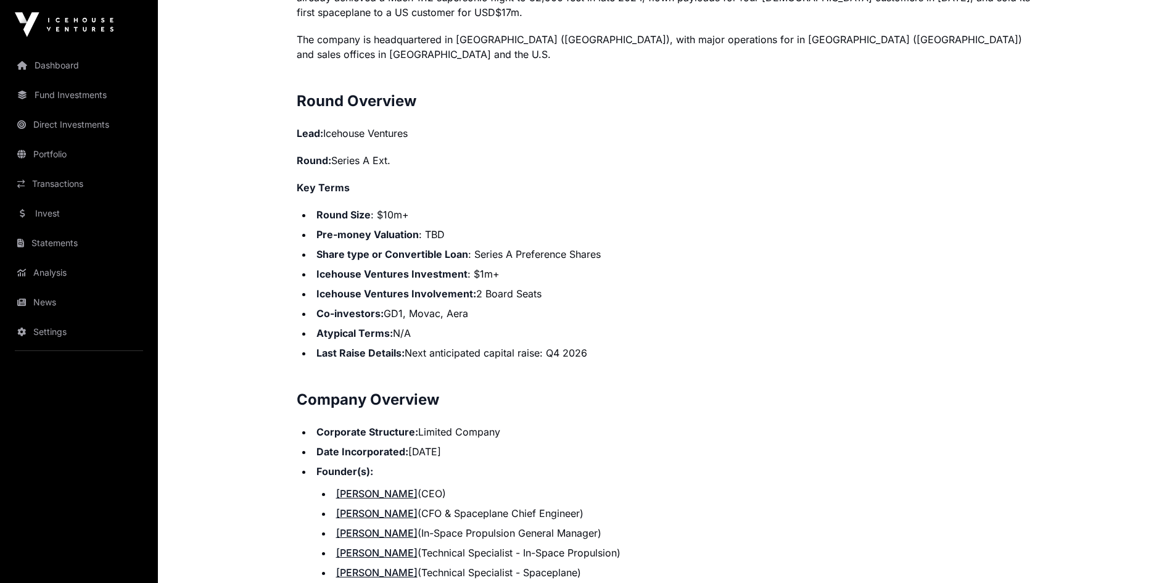
click at [361, 287] on ul "Round Size : $10m+ Pre-money Valuation : TBD Share type or Convertible Loan : S…" at bounding box center [667, 283] width 740 height 153
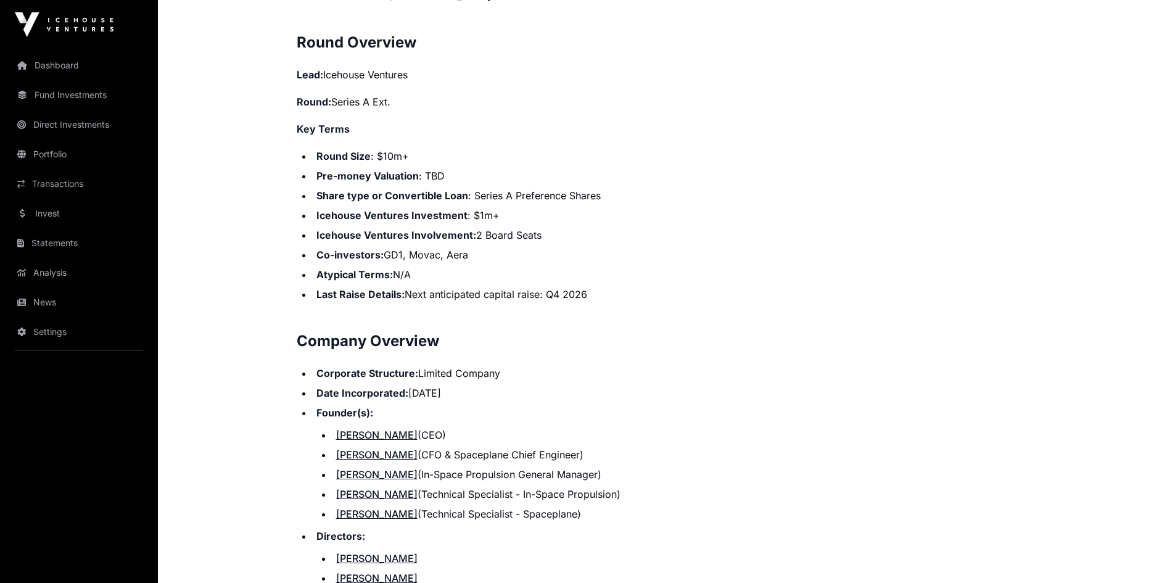
scroll to position [1175, 0]
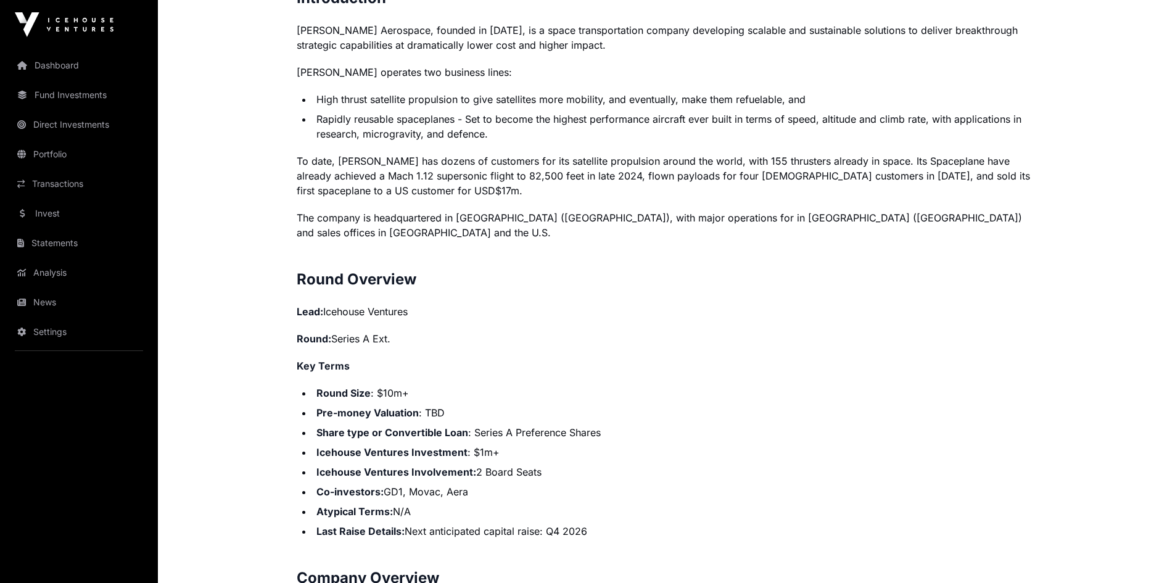
scroll to position [912, 0]
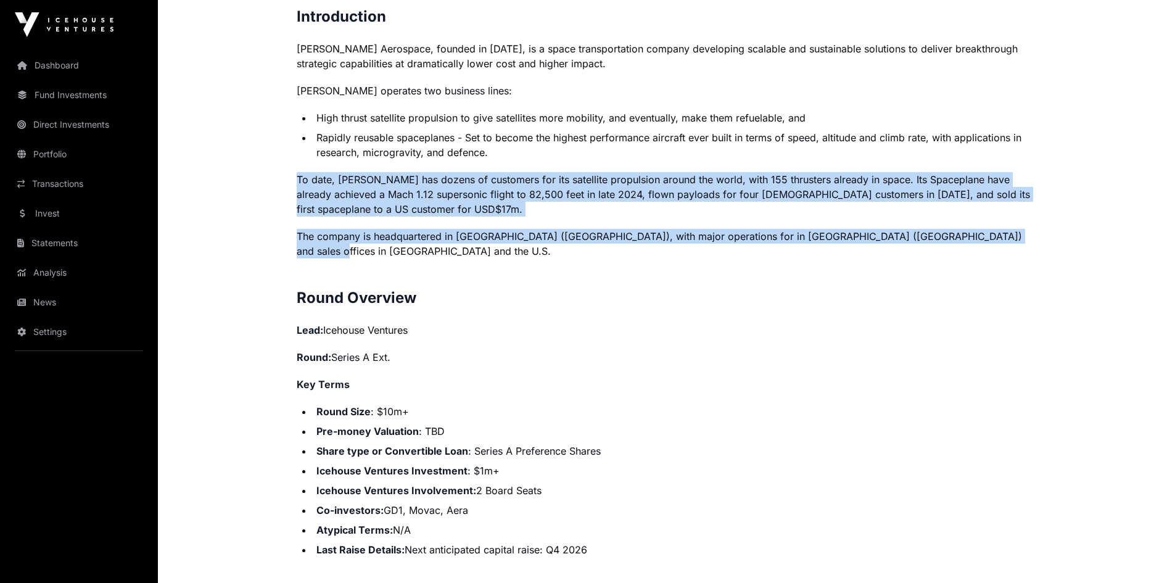
drag, startPoint x: 298, startPoint y: 179, endPoint x: 1030, endPoint y: 242, distance: 734.6
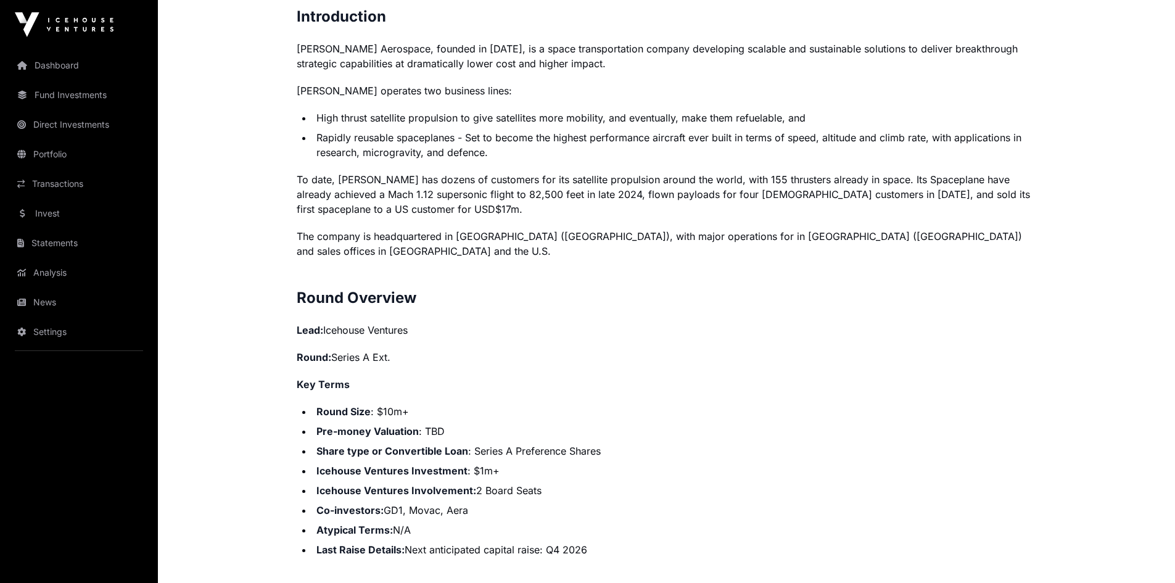
click at [536, 288] on h2 "Round Overview" at bounding box center [667, 298] width 740 height 20
drag, startPoint x: 319, startPoint y: 395, endPoint x: 612, endPoint y: 541, distance: 327.0
click at [612, 541] on ul "Round Size : $10m+ Pre-money Valuation : TBD Share type or Convertible Loan : S…" at bounding box center [667, 480] width 740 height 153
click at [431, 522] on li "Atypical Terms: N/A" at bounding box center [675, 529] width 724 height 15
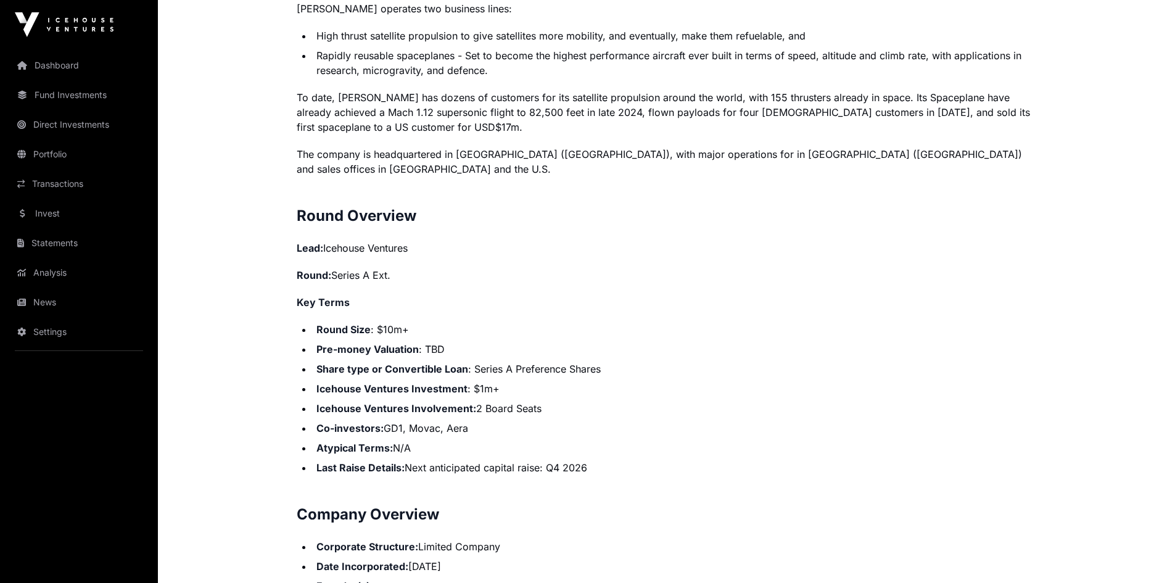
scroll to position [993, 0]
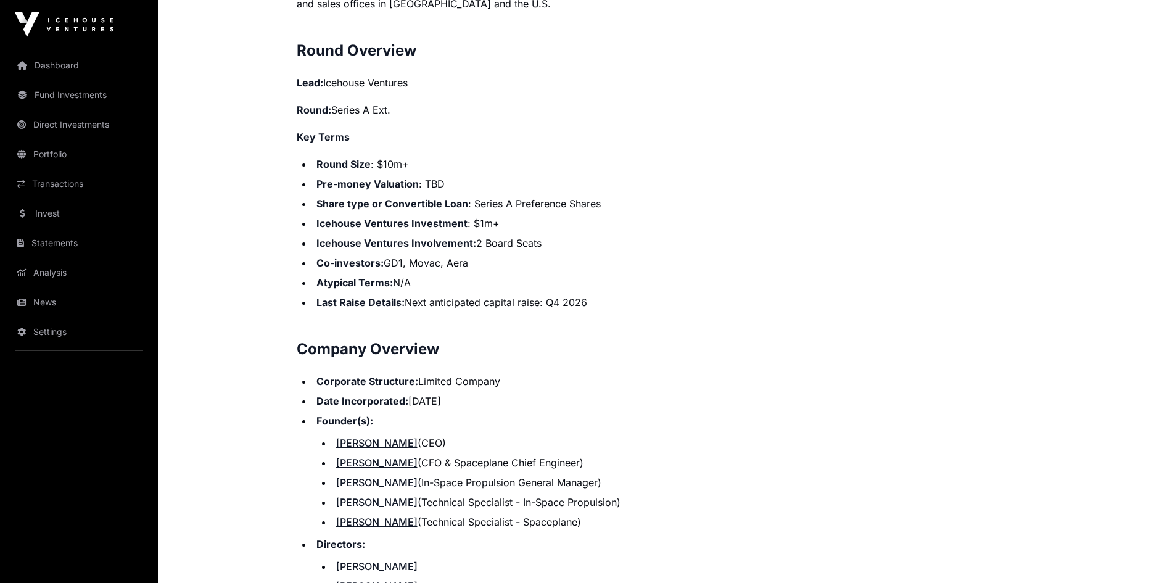
scroll to position [1242, 0]
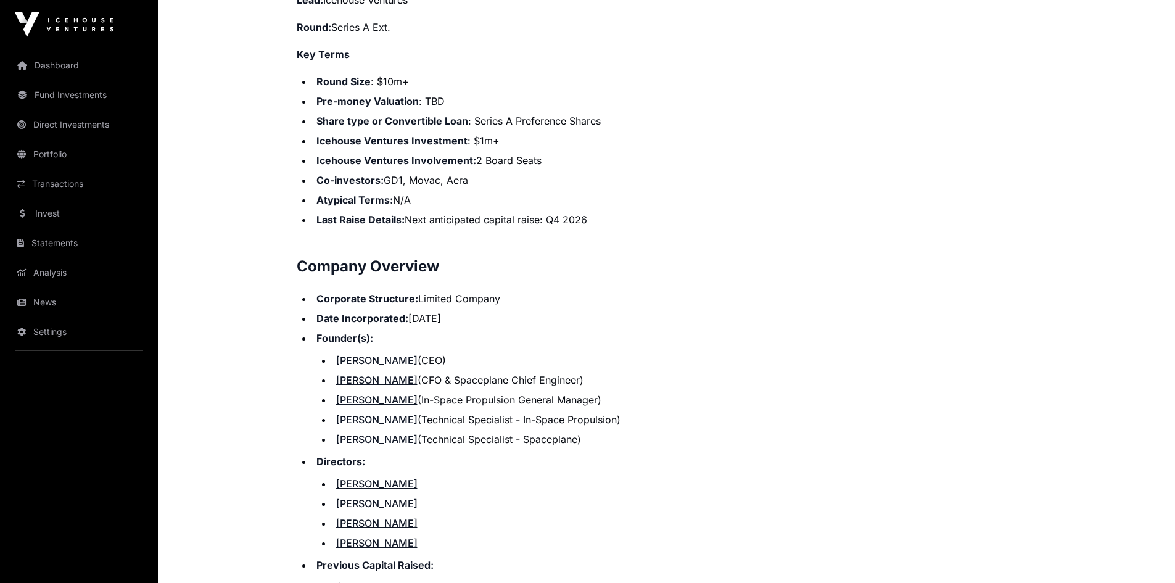
click at [365, 374] on link "[PERSON_NAME]" at bounding box center [376, 380] width 81 height 12
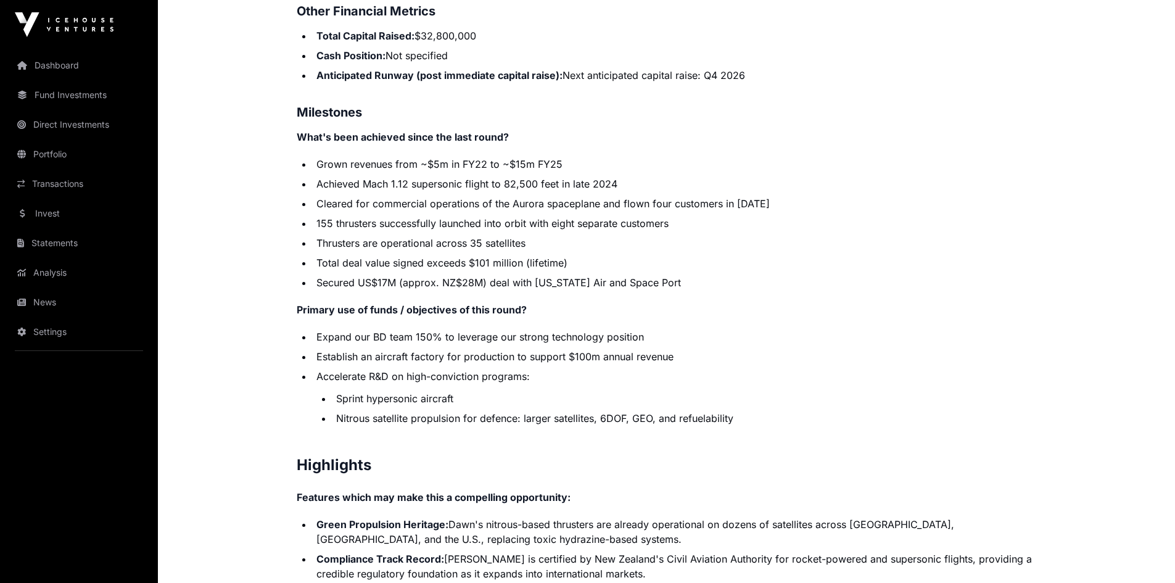
scroll to position [2210, 0]
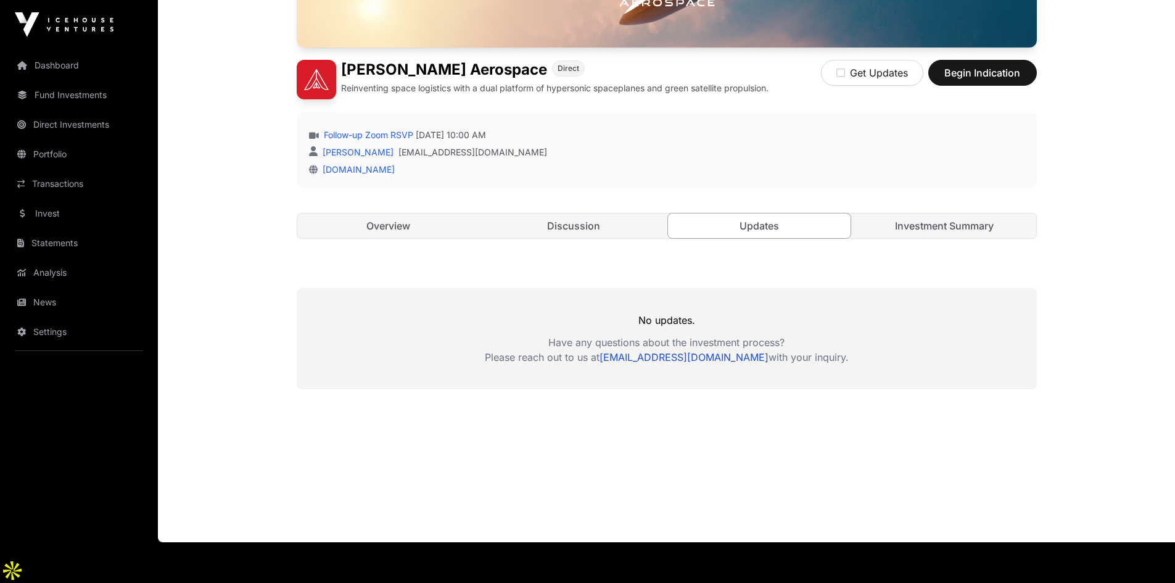
scroll to position [256, 0]
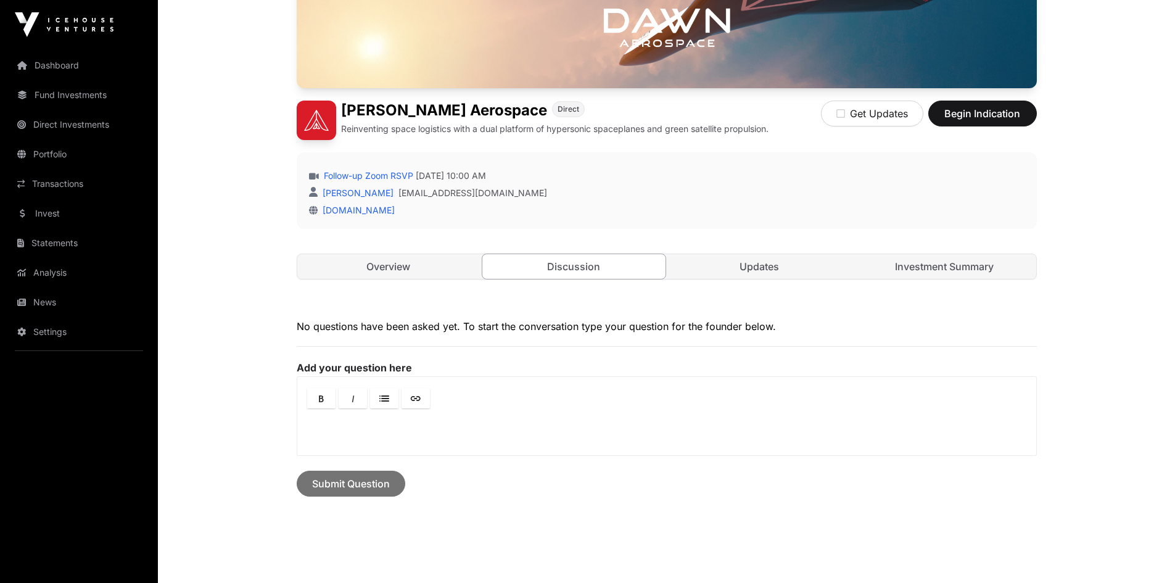
scroll to position [323, 0]
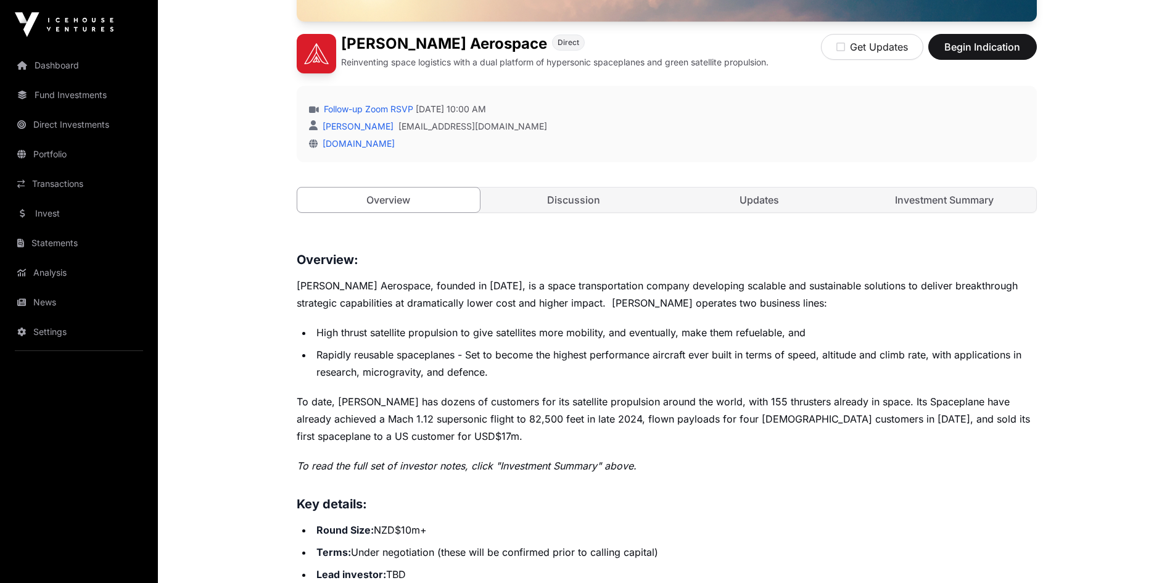
scroll to position [358, 0]
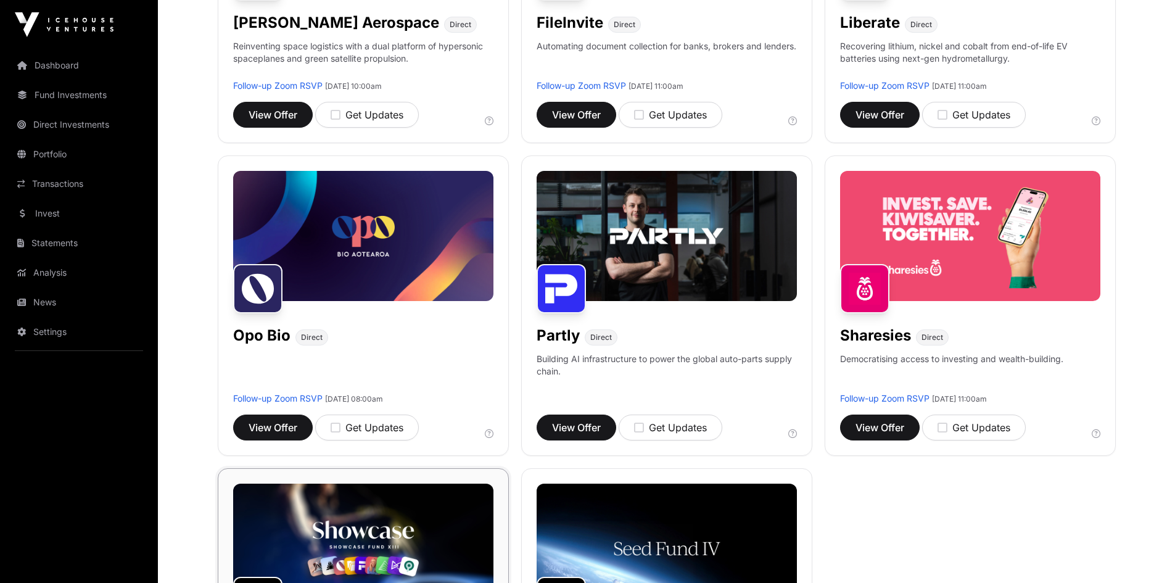
scroll to position [675, 0]
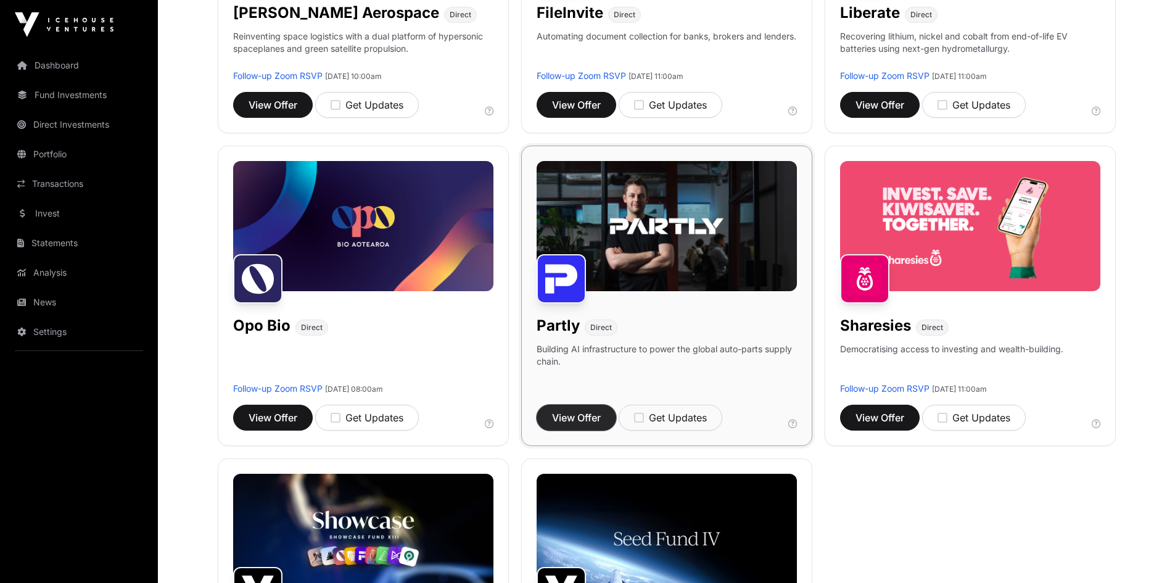
click at [572, 416] on span "View Offer" at bounding box center [576, 417] width 49 height 15
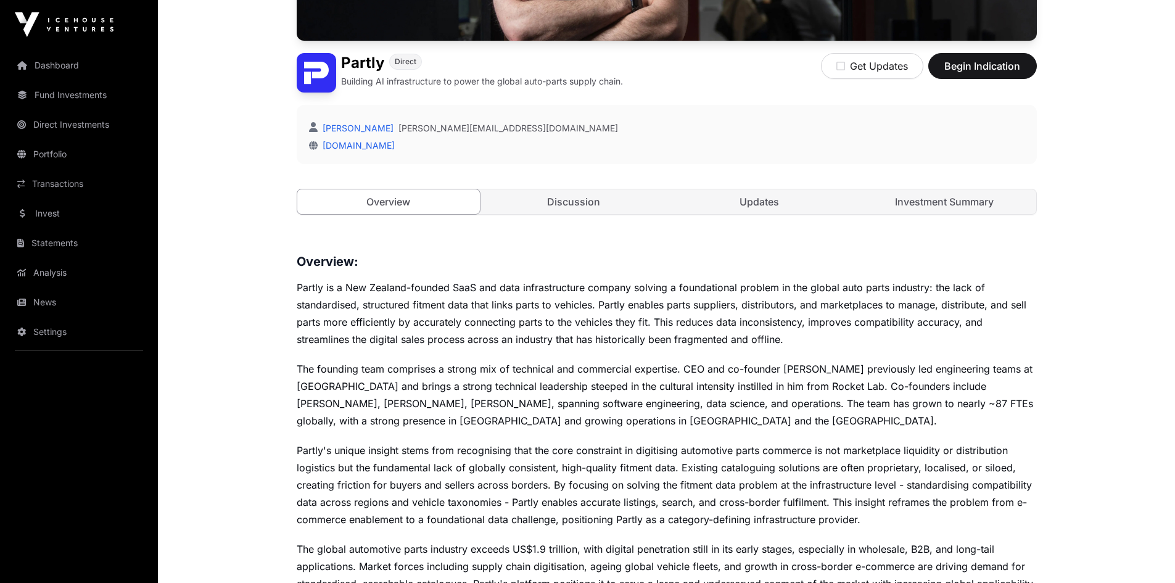
scroll to position [274, 0]
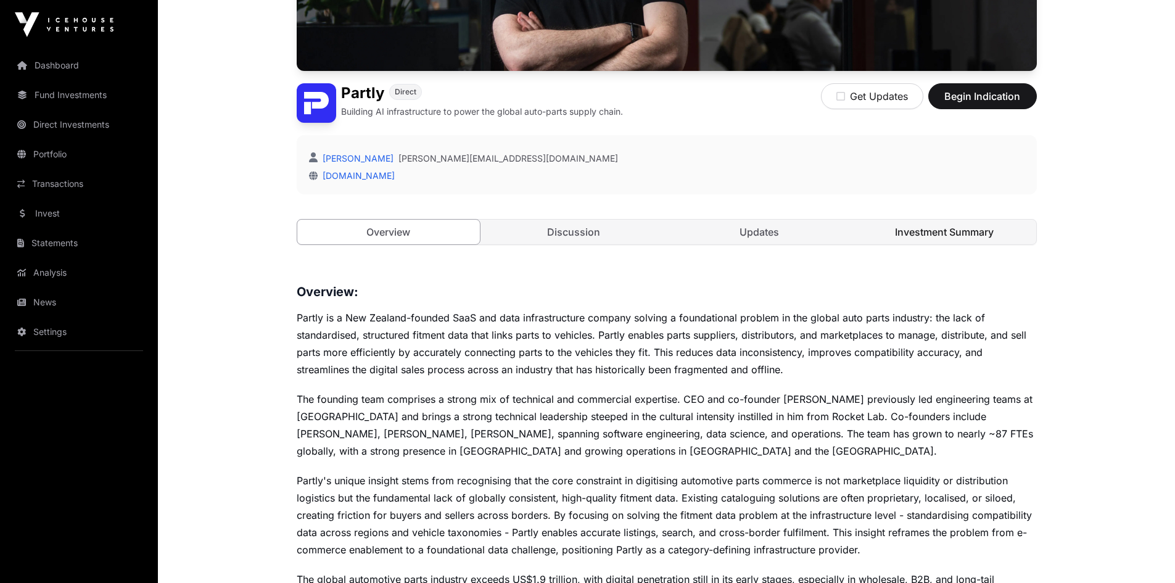
click at [924, 234] on link "Investment Summary" at bounding box center [944, 232] width 183 height 25
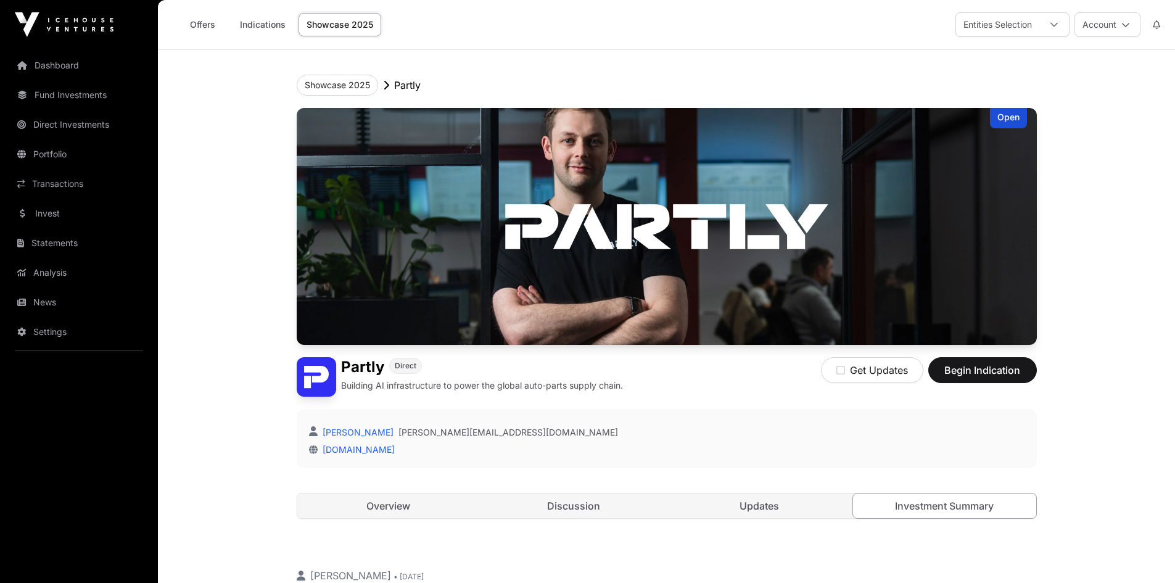
click at [338, 18] on link "Showcase 2025" at bounding box center [339, 24] width 83 height 23
click at [348, 85] on button "Showcase 2025" at bounding box center [337, 85] width 81 height 21
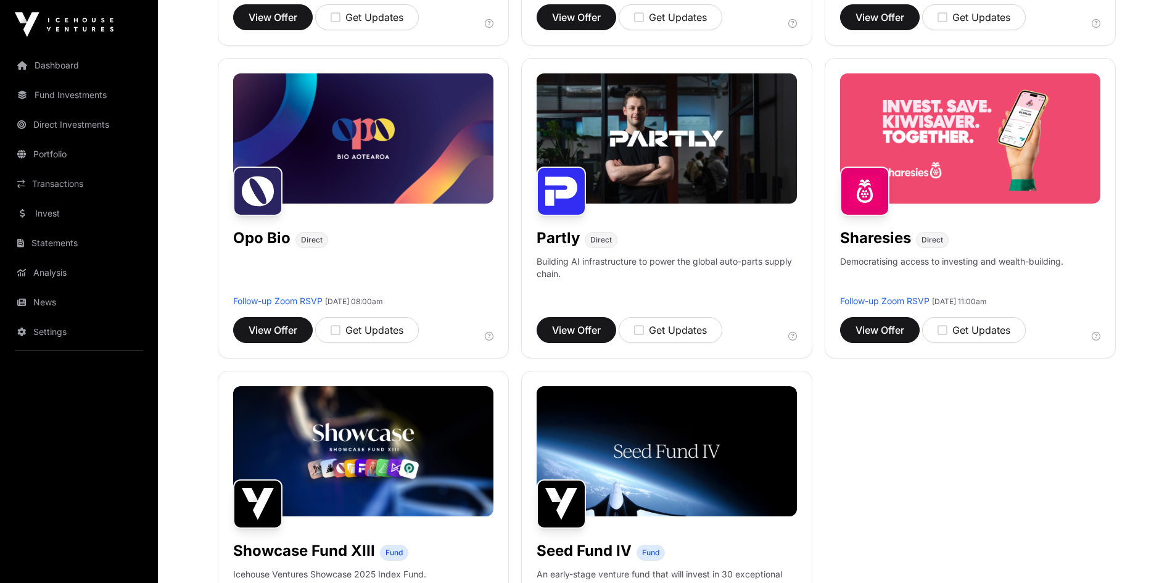
scroll to position [775, 0]
